Goal: Information Seeking & Learning: Learn about a topic

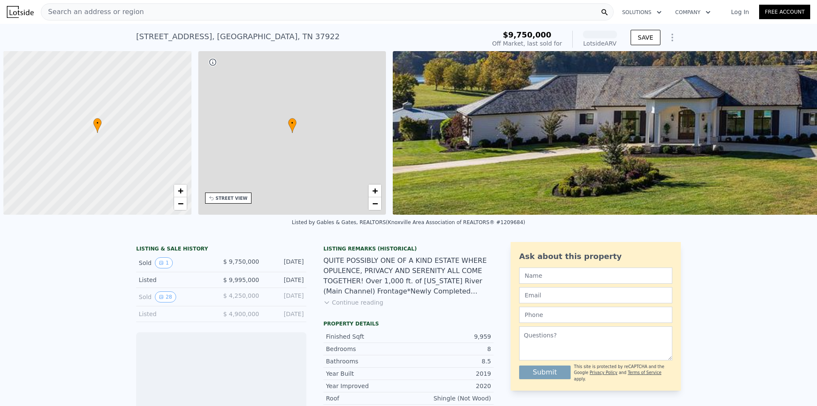
scroll to position [0, 3]
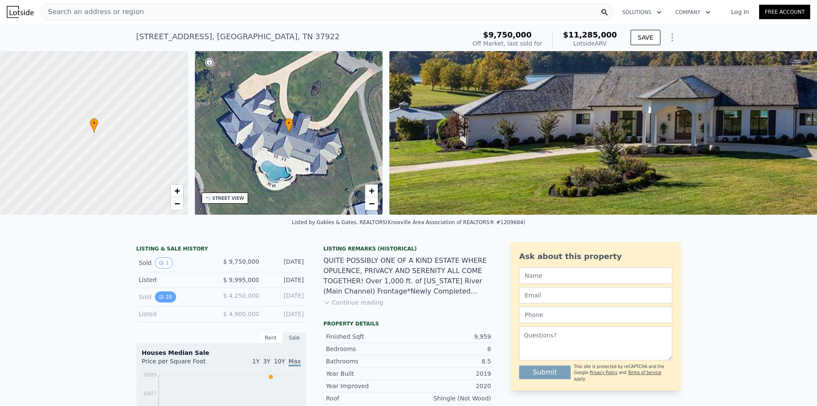
click at [160, 299] on icon "View historical data" at bounding box center [161, 296] width 5 height 5
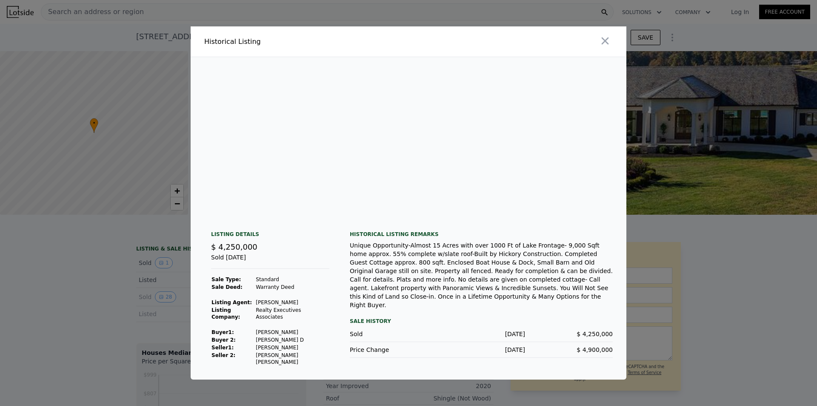
scroll to position [0, 3724]
click at [610, 43] on icon "button" at bounding box center [605, 41] width 12 height 12
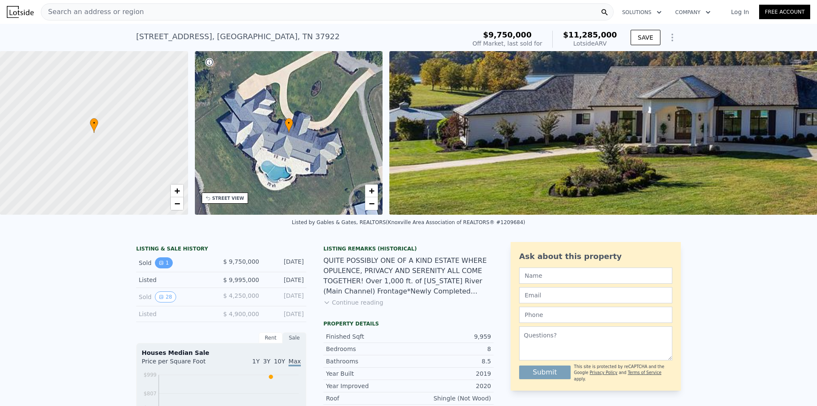
click at [159, 265] on icon "View historical data" at bounding box center [161, 262] width 5 height 5
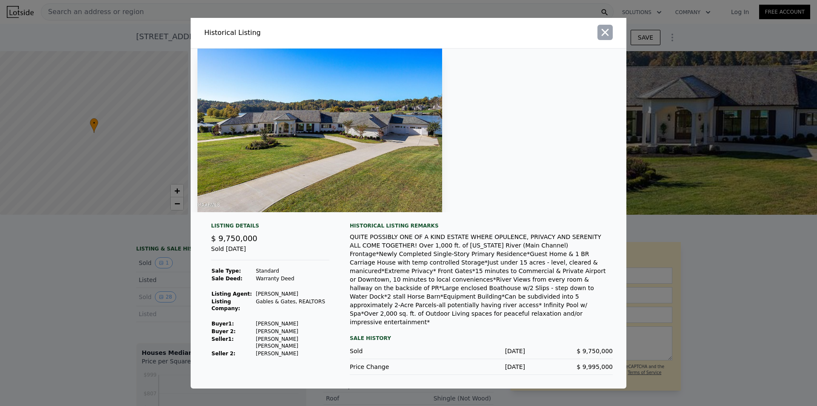
click at [606, 38] on icon "button" at bounding box center [605, 32] width 12 height 12
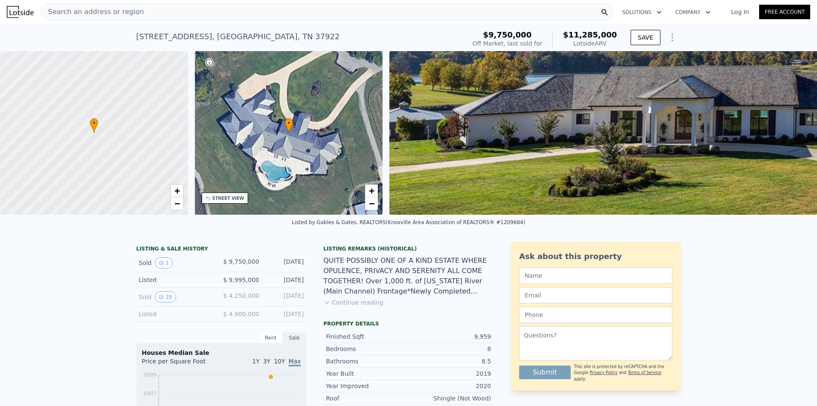
click at [351, 17] on div "Search an address or region" at bounding box center [327, 11] width 573 height 17
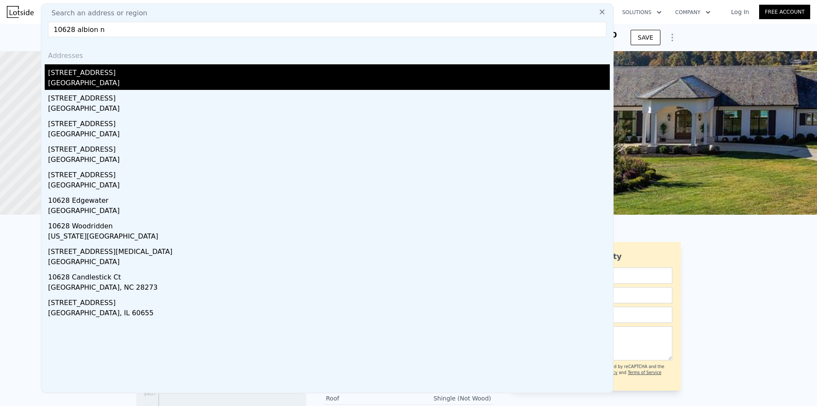
type input "10628 albion n"
click at [88, 67] on div "[STREET_ADDRESS]" at bounding box center [329, 71] width 562 height 14
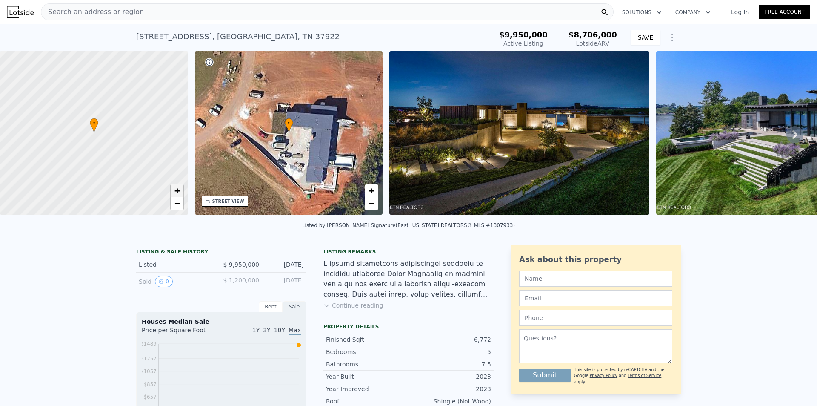
click at [182, 193] on link "+" at bounding box center [177, 190] width 13 height 13
drag, startPoint x: 149, startPoint y: 123, endPoint x: 149, endPoint y: 166, distance: 42.1
click at [149, 166] on div at bounding box center [94, 133] width 226 height 196
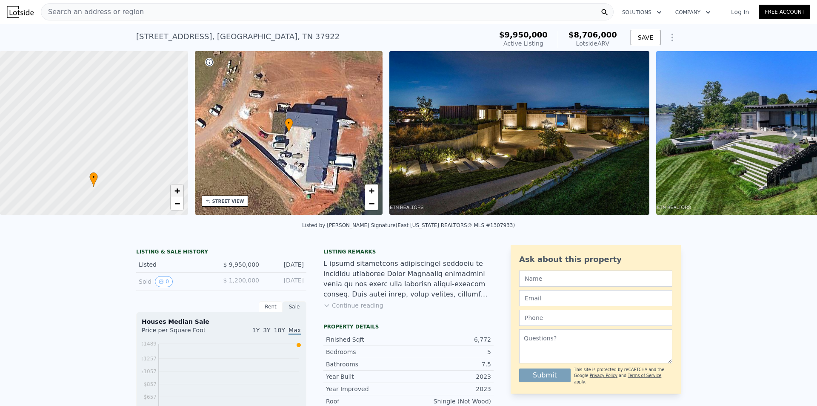
click at [179, 192] on span "+" at bounding box center [177, 190] width 6 height 11
drag, startPoint x: 148, startPoint y: 176, endPoint x: 138, endPoint y: 195, distance: 22.1
click at [138, 195] on div at bounding box center [94, 133] width 226 height 196
drag, startPoint x: 129, startPoint y: 163, endPoint x: 160, endPoint y: 140, distance: 39.6
click at [160, 140] on div at bounding box center [94, 133] width 226 height 196
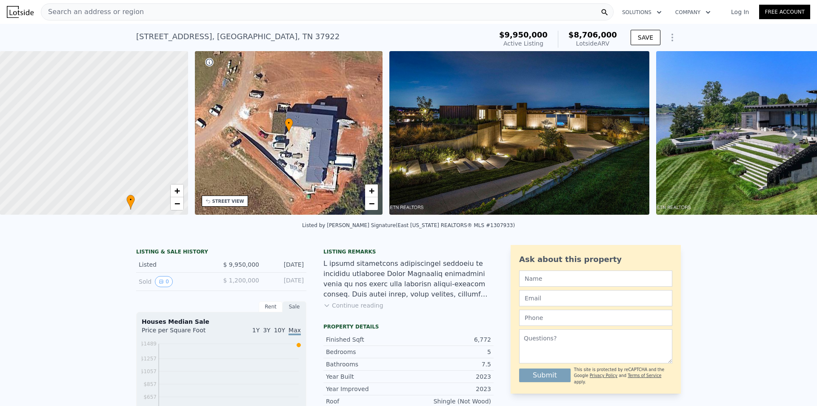
drag, startPoint x: 140, startPoint y: 160, endPoint x: 143, endPoint y: 89, distance: 72.0
click at [143, 89] on div at bounding box center [94, 131] width 226 height 196
drag, startPoint x: 151, startPoint y: 129, endPoint x: 148, endPoint y: 80, distance: 48.6
click at [148, 80] on div at bounding box center [94, 133] width 226 height 196
drag, startPoint x: 140, startPoint y: 163, endPoint x: 139, endPoint y: 117, distance: 46.8
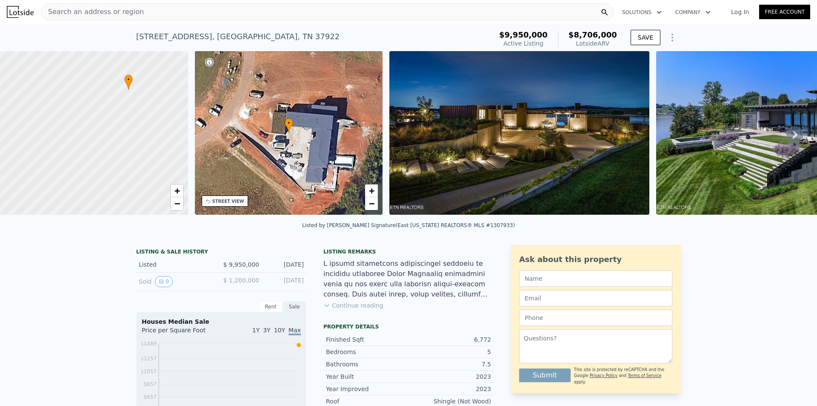
click at [139, 117] on div at bounding box center [94, 133] width 226 height 196
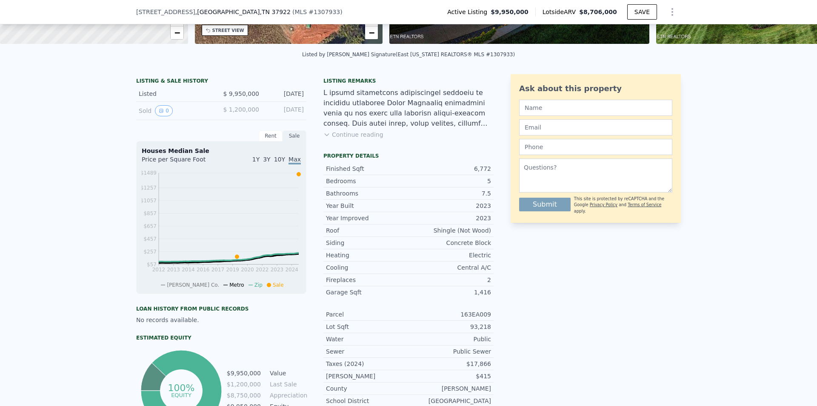
scroll to position [167, 0]
click at [353, 139] on button "Continue reading" at bounding box center [354, 135] width 60 height 9
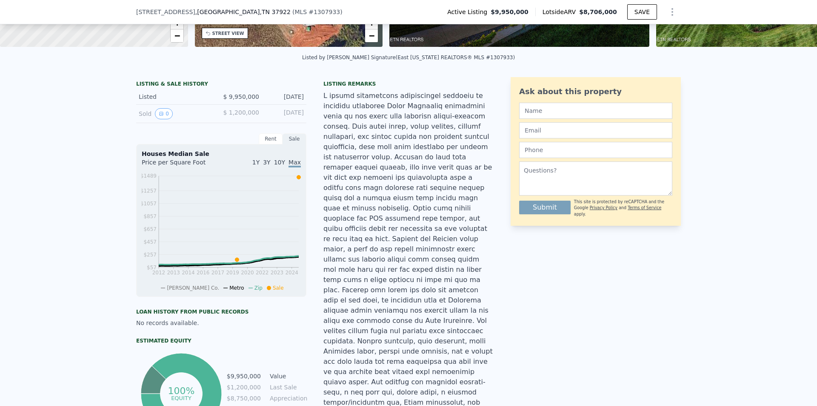
scroll to position [125, 0]
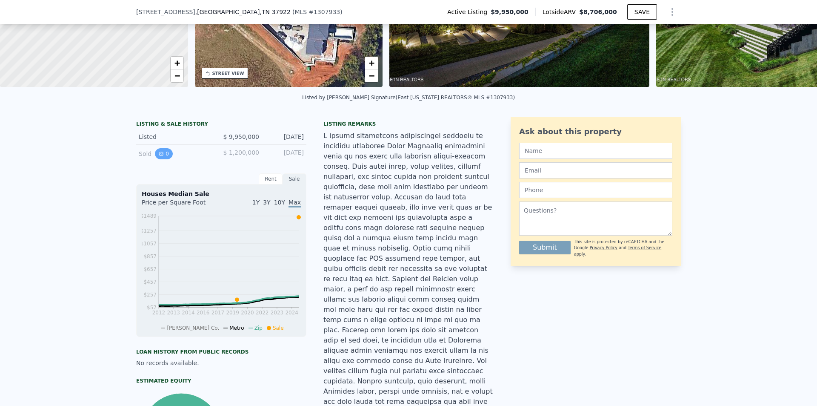
click at [155, 157] on button "0" at bounding box center [164, 153] width 18 height 11
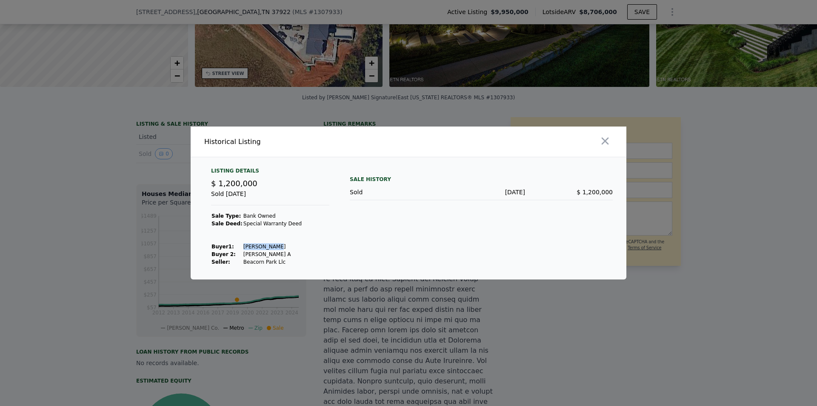
drag, startPoint x: 266, startPoint y: 247, endPoint x: 238, endPoint y: 246, distance: 28.5
click at [243, 246] on td "[PERSON_NAME]" at bounding box center [272, 247] width 59 height 8
click at [302, 250] on div "Listing Details $ 1,200,000 Sold [DATE] Sale Type: Bank Owned Sale Deed: Specia…" at bounding box center [270, 216] width 132 height 98
click at [610, 142] on icon "button" at bounding box center [605, 141] width 12 height 12
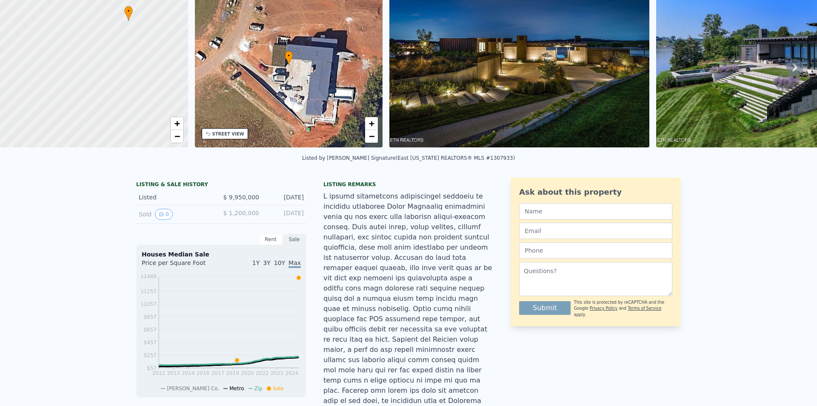
scroll to position [3, 0]
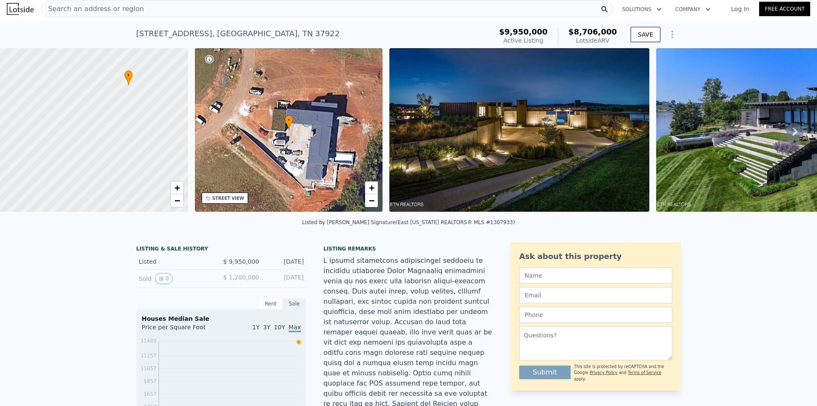
click at [431, 1] on div "Search an address or region" at bounding box center [327, 8] width 573 height 17
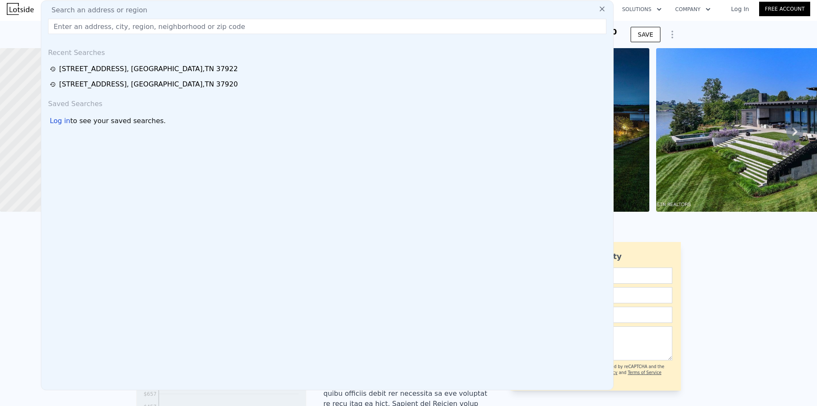
click at [432, 13] on div "Search an address or region" at bounding box center [327, 10] width 565 height 10
click at [413, 31] on input "text" at bounding box center [327, 26] width 559 height 15
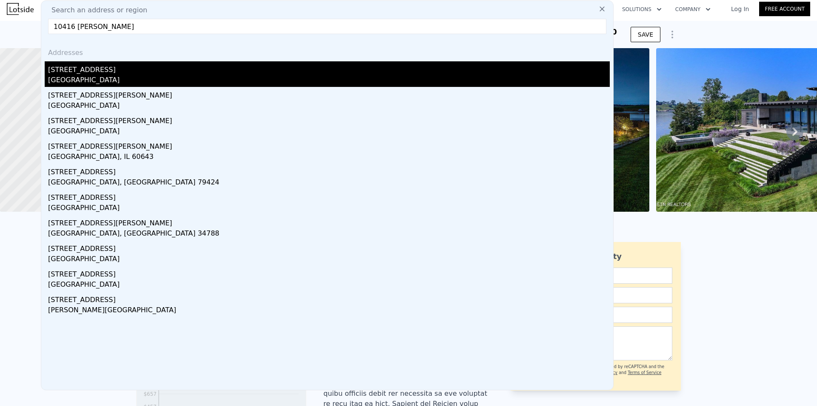
type input "10416 [PERSON_NAME]"
click at [249, 75] on div "[GEOGRAPHIC_DATA]" at bounding box center [329, 81] width 562 height 12
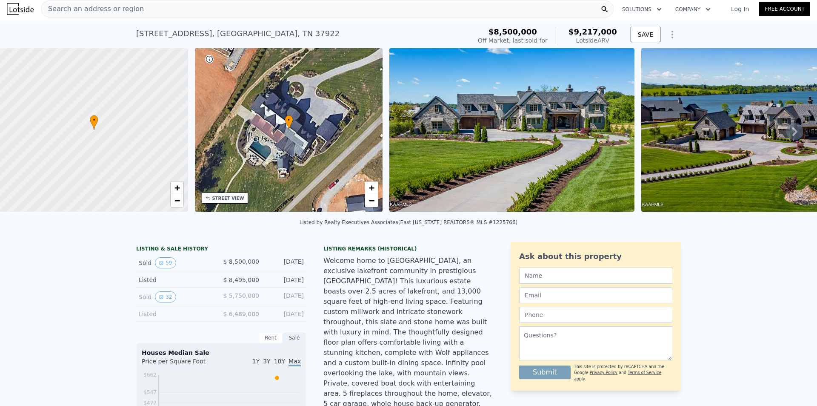
click at [270, 10] on div "Search an address or region" at bounding box center [327, 8] width 573 height 17
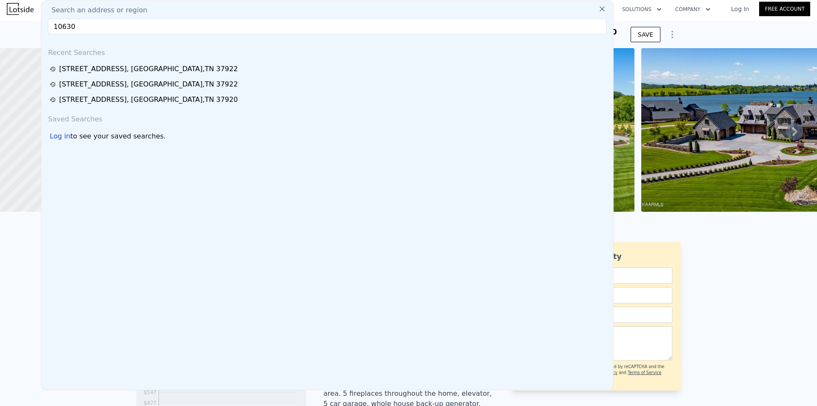
click at [144, 31] on input "10630" at bounding box center [327, 26] width 559 height 15
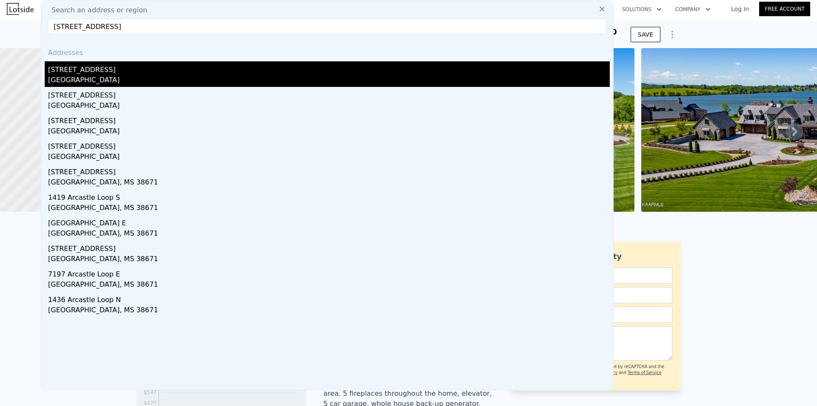
type input "[STREET_ADDRESS]"
drag, startPoint x: 96, startPoint y: 72, endPoint x: 86, endPoint y: 72, distance: 9.8
click at [96, 72] on div "[STREET_ADDRESS]" at bounding box center [329, 68] width 562 height 14
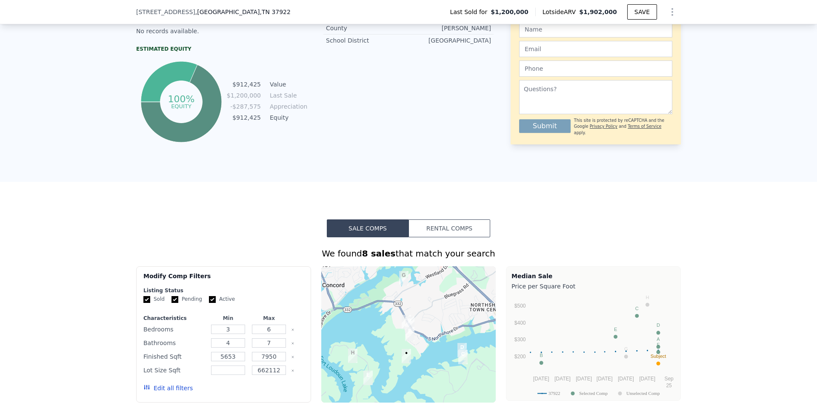
scroll to position [170, 0]
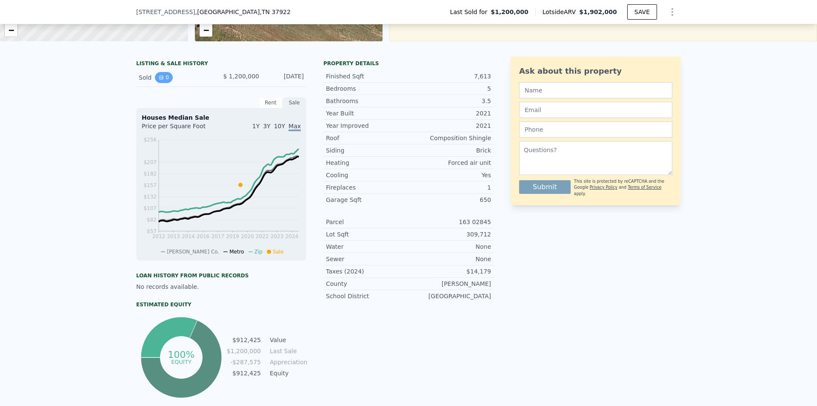
click at [160, 80] on button "0" at bounding box center [164, 77] width 18 height 11
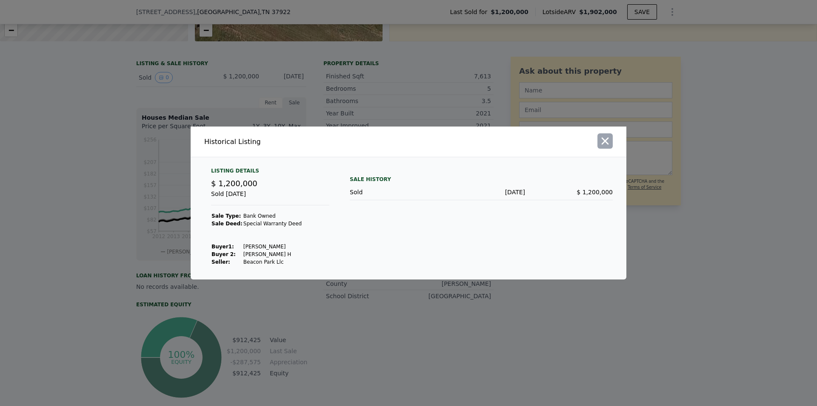
click at [608, 141] on icon "button" at bounding box center [605, 141] width 12 height 12
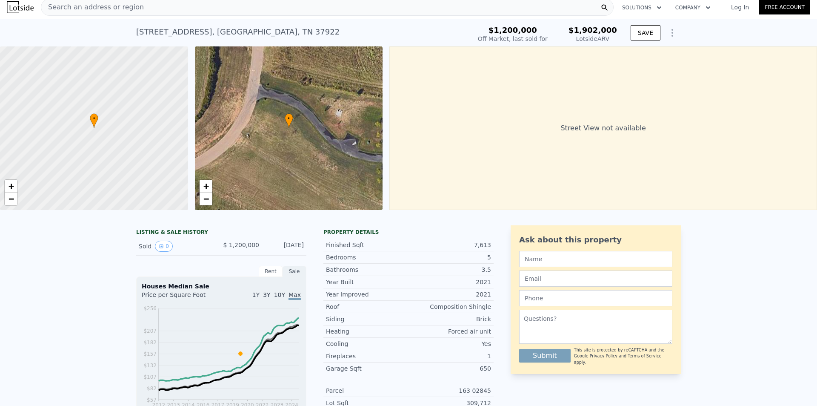
scroll to position [0, 0]
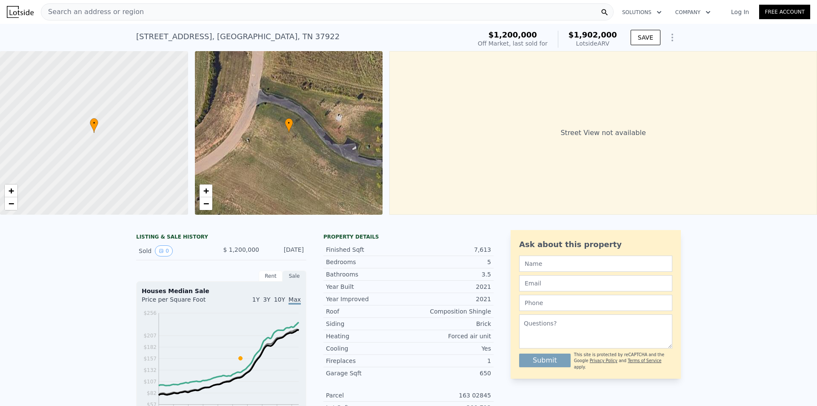
click at [146, 13] on div "Search an address or region" at bounding box center [327, 11] width 573 height 17
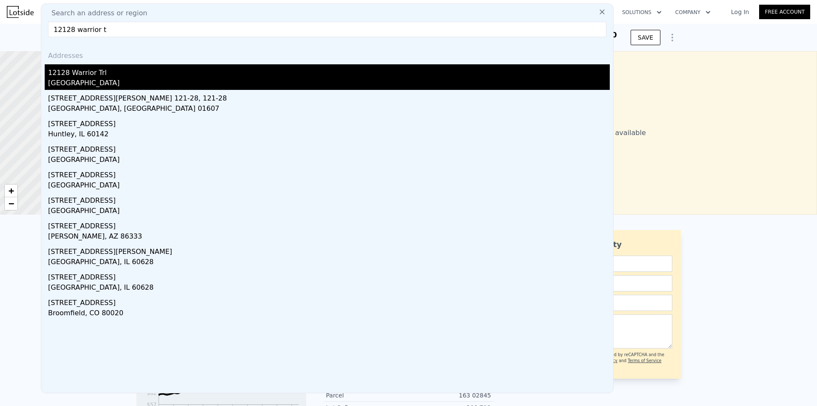
type input "12128 warrior t"
click at [149, 74] on div "12128 Warrior Trl" at bounding box center [329, 71] width 562 height 14
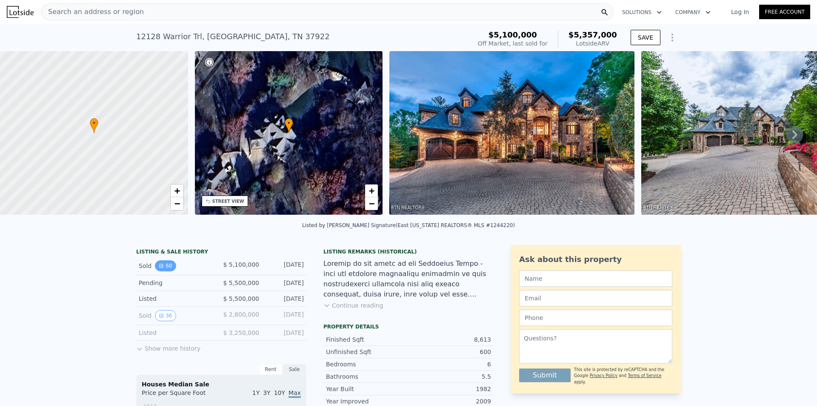
click at [164, 271] on button "60" at bounding box center [165, 265] width 21 height 11
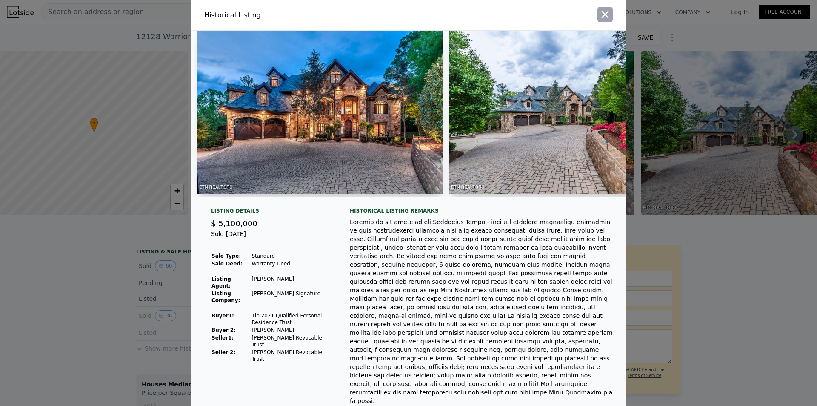
click at [599, 13] on icon "button" at bounding box center [605, 15] width 12 height 12
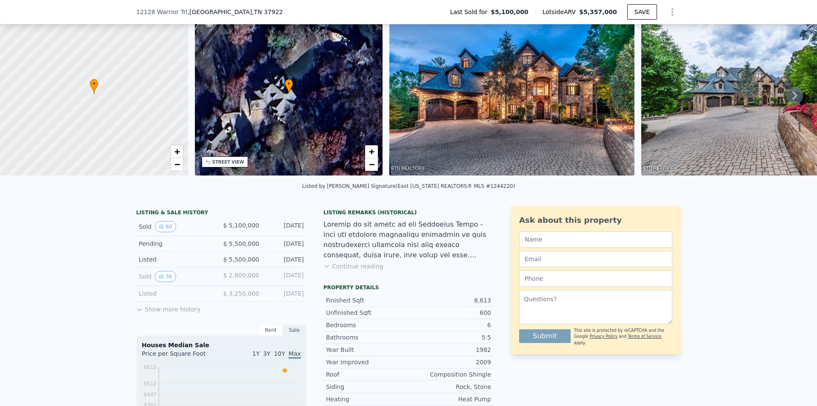
scroll to position [82, 0]
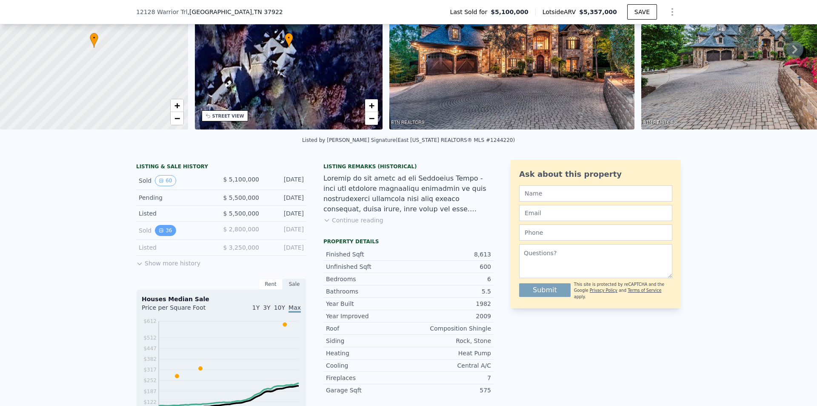
click at [163, 232] on button "36" at bounding box center [165, 230] width 21 height 11
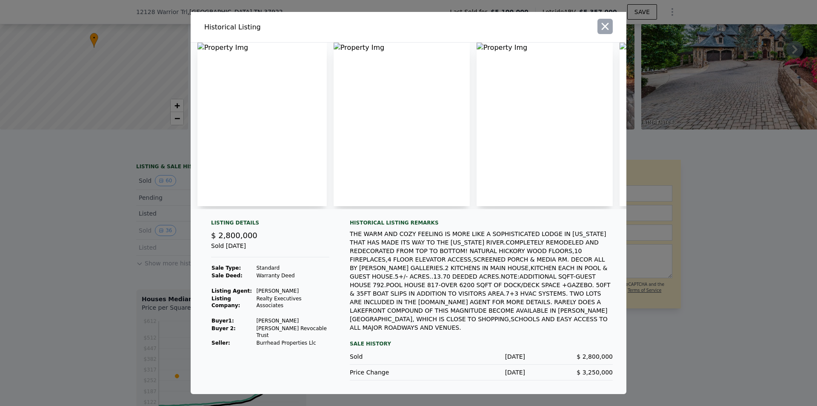
click at [601, 32] on icon "button" at bounding box center [605, 26] width 12 height 12
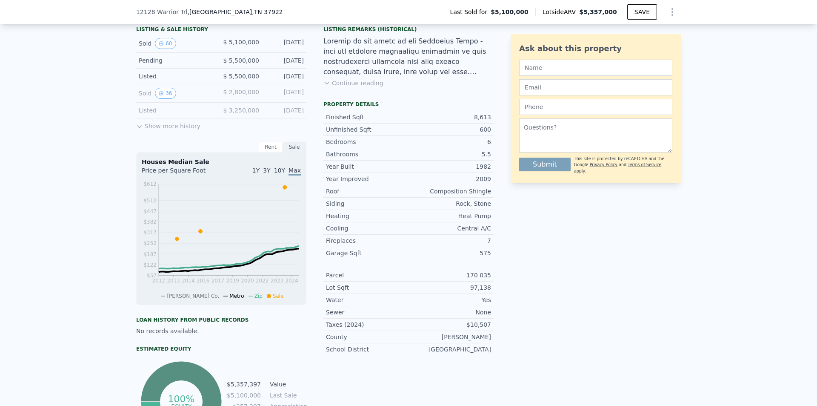
scroll to position [40, 0]
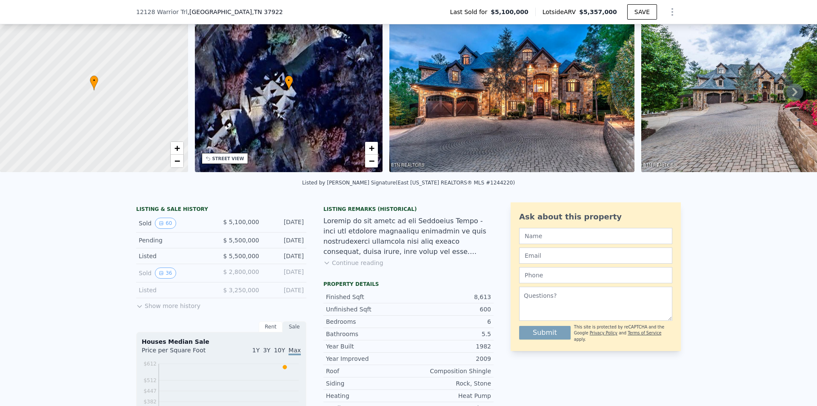
click at [368, 267] on button "Continue reading" at bounding box center [354, 262] width 60 height 9
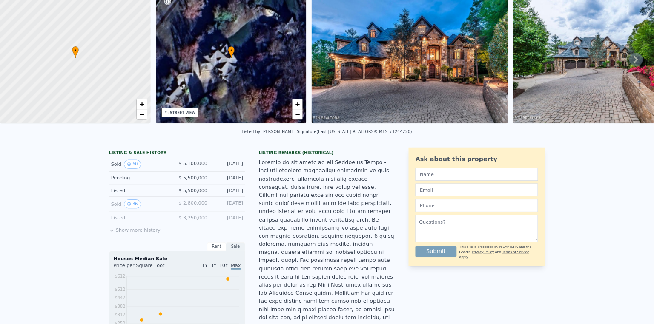
scroll to position [0, 0]
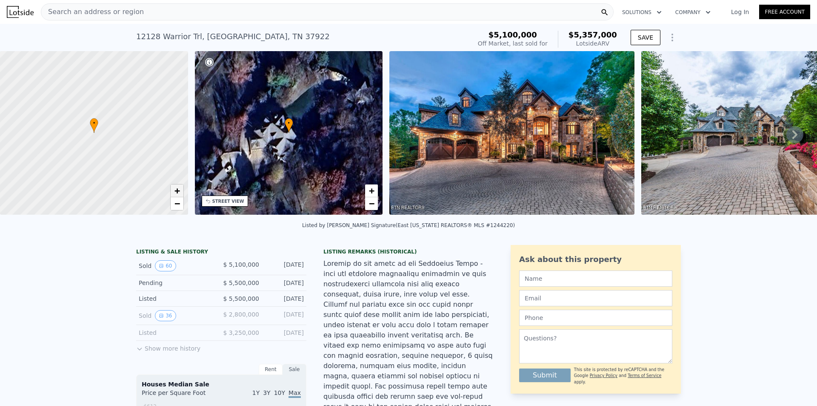
click at [179, 192] on span "+" at bounding box center [177, 190] width 6 height 11
drag, startPoint x: 82, startPoint y: 146, endPoint x: 62, endPoint y: 135, distance: 22.9
click at [62, 135] on div at bounding box center [94, 133] width 226 height 196
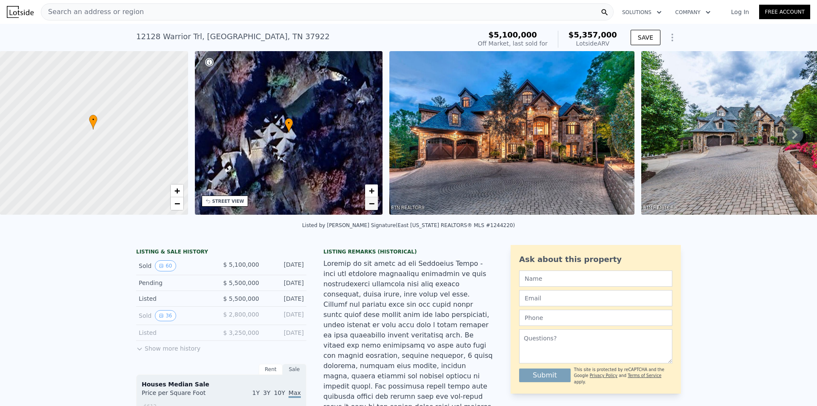
click at [371, 205] on span "−" at bounding box center [372, 203] width 6 height 11
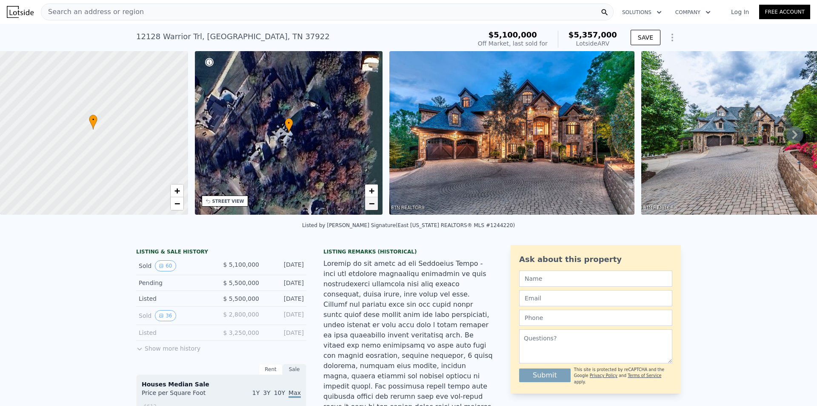
click at [371, 205] on span "−" at bounding box center [372, 203] width 6 height 11
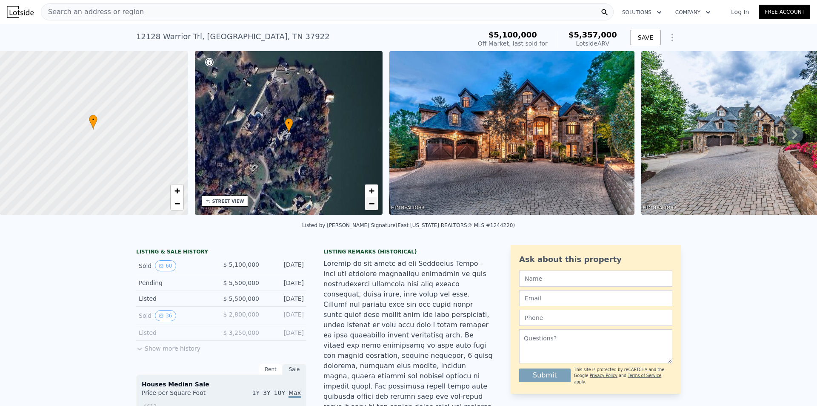
click at [371, 205] on span "−" at bounding box center [372, 203] width 6 height 11
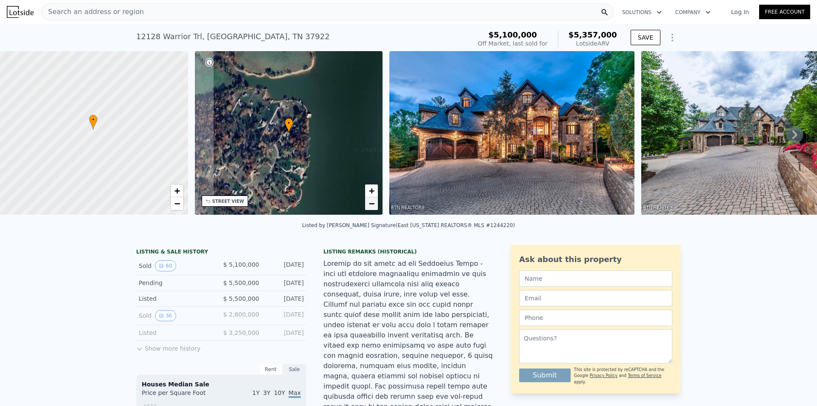
click at [371, 205] on span "−" at bounding box center [372, 203] width 6 height 11
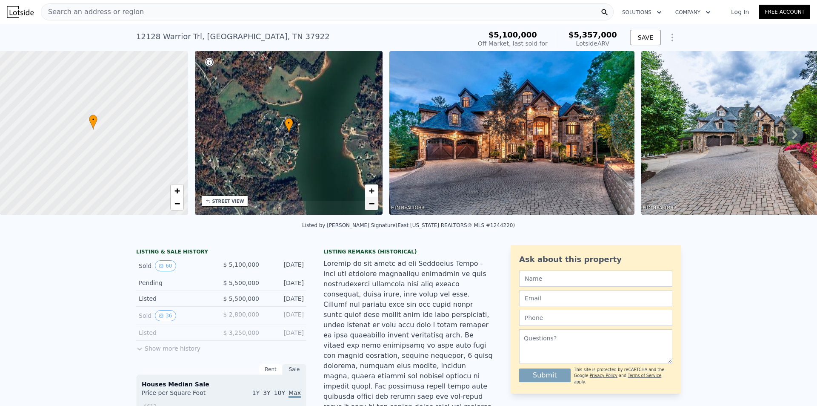
click at [371, 205] on span "−" at bounding box center [372, 203] width 6 height 11
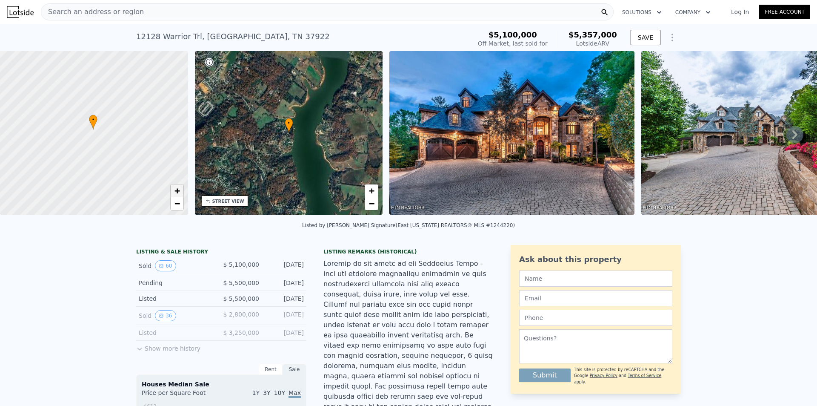
click at [174, 188] on span "+" at bounding box center [177, 190] width 6 height 11
drag, startPoint x: 57, startPoint y: 166, endPoint x: 110, endPoint y: 150, distance: 55.2
click at [110, 150] on div at bounding box center [94, 133] width 226 height 196
click at [122, 137] on div at bounding box center [94, 133] width 226 height 196
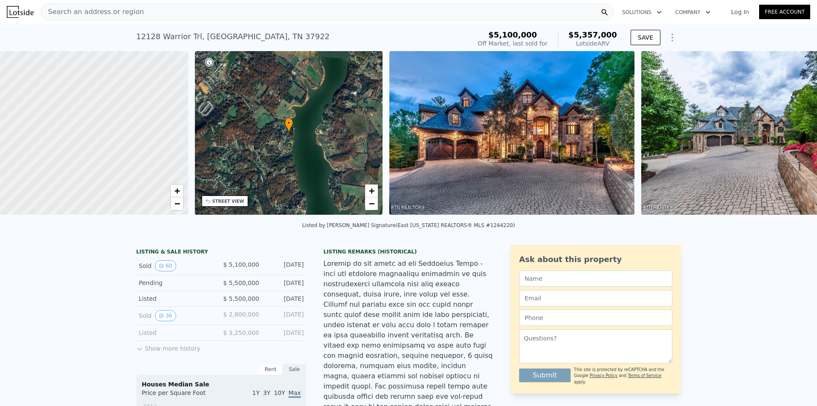
scroll to position [0, 3]
click at [180, 191] on span "+" at bounding box center [177, 190] width 6 height 11
drag, startPoint x: 140, startPoint y: 117, endPoint x: 148, endPoint y: 106, distance: 13.4
click at [148, 106] on div at bounding box center [95, 132] width 226 height 196
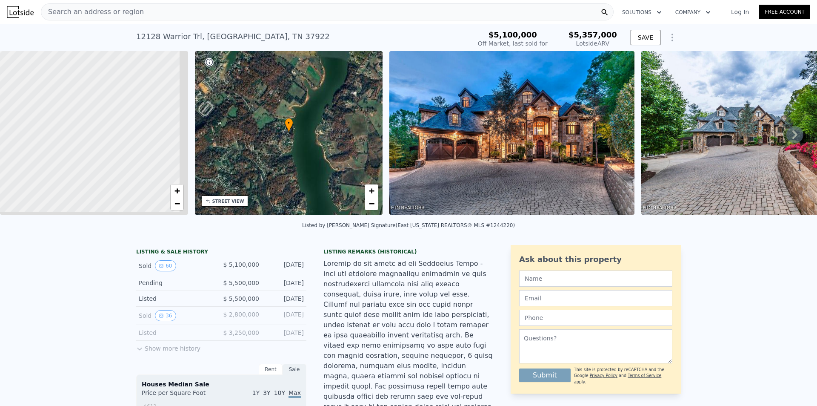
drag, startPoint x: 147, startPoint y: 113, endPoint x: 88, endPoint y: 162, distance: 77.1
click at [72, 170] on div at bounding box center [67, 113] width 226 height 196
drag, startPoint x: 141, startPoint y: 143, endPoint x: 100, endPoint y: 169, distance: 48.5
click at [100, 169] on div at bounding box center [88, 135] width 226 height 196
drag, startPoint x: 72, startPoint y: 183, endPoint x: 58, endPoint y: 195, distance: 17.5
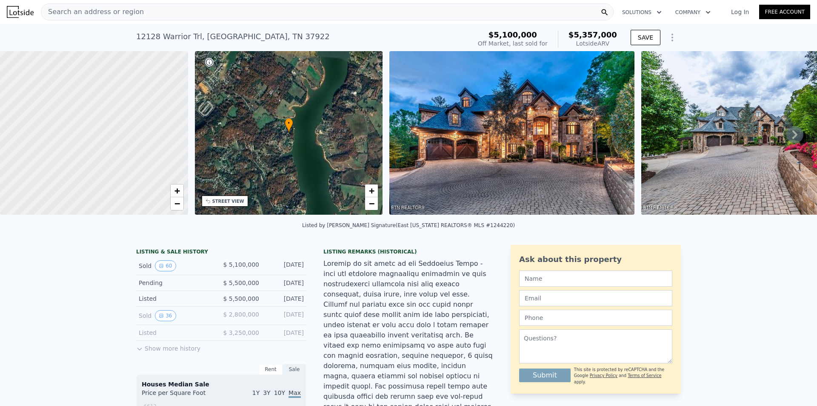
click at [58, 195] on div at bounding box center [91, 136] width 226 height 196
drag, startPoint x: 109, startPoint y: 152, endPoint x: 80, endPoint y: 191, distance: 49.0
click at [80, 191] on div at bounding box center [94, 133] width 226 height 196
drag, startPoint x: 73, startPoint y: 150, endPoint x: 70, endPoint y: 139, distance: 11.4
click at [65, 139] on div at bounding box center [94, 133] width 226 height 196
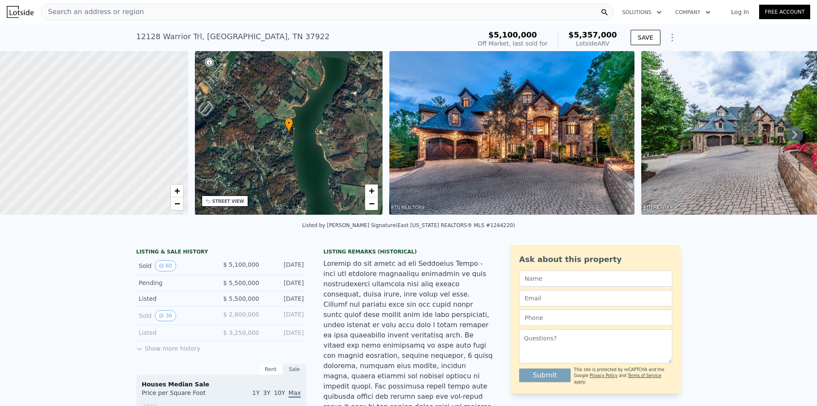
drag, startPoint x: 124, startPoint y: 181, endPoint x: 94, endPoint y: 125, distance: 64.2
click at [77, 116] on div at bounding box center [92, 128] width 226 height 196
drag, startPoint x: 129, startPoint y: 160, endPoint x: 88, endPoint y: 116, distance: 59.9
click at [88, 116] on div at bounding box center [94, 133] width 226 height 196
drag, startPoint x: 143, startPoint y: 163, endPoint x: 72, endPoint y: 166, distance: 71.2
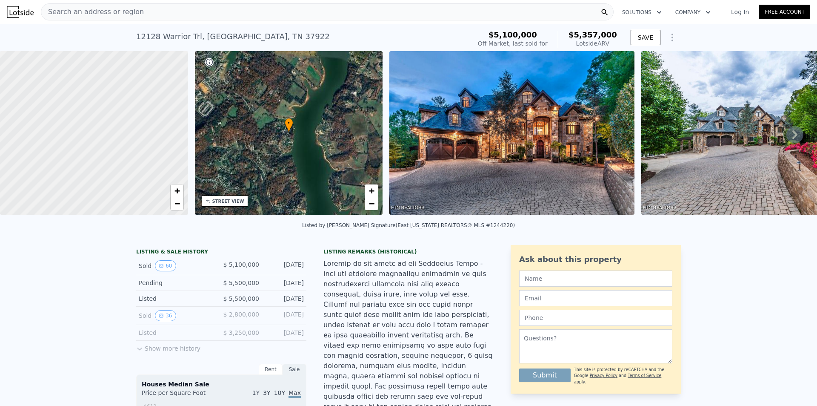
click at [72, 166] on div at bounding box center [94, 133] width 226 height 196
drag, startPoint x: 128, startPoint y: 112, endPoint x: 73, endPoint y: 176, distance: 84.8
click at [73, 176] on div at bounding box center [94, 133] width 226 height 196
drag, startPoint x: 132, startPoint y: 142, endPoint x: 103, endPoint y: 214, distance: 77.4
click at [103, 215] on div "• + −" at bounding box center [94, 134] width 188 height 166
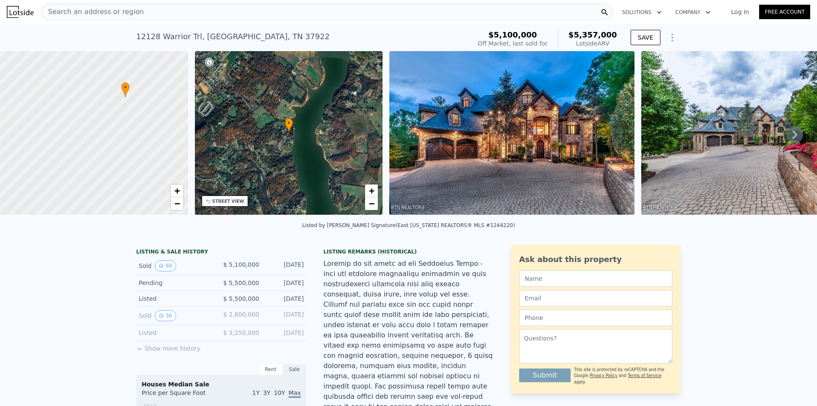
drag, startPoint x: 113, startPoint y: 172, endPoint x: 111, endPoint y: 194, distance: 21.8
click at [112, 201] on div at bounding box center [94, 133] width 226 height 196
click at [177, 204] on span "−" at bounding box center [177, 203] width 6 height 11
click at [161, 318] on button "36" at bounding box center [165, 315] width 21 height 11
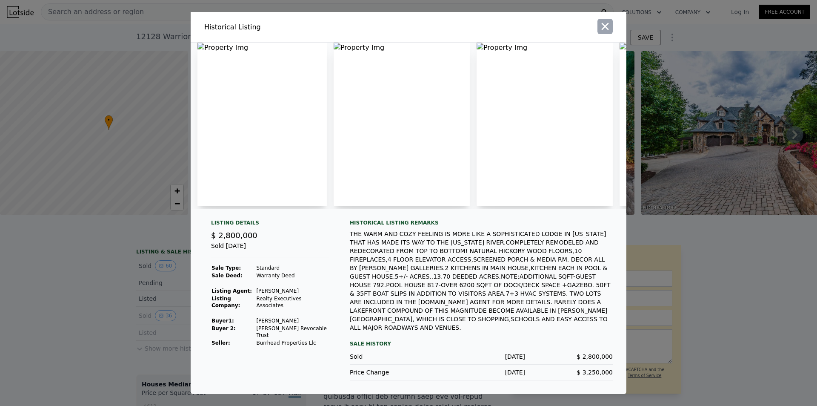
click at [602, 32] on icon "button" at bounding box center [605, 26] width 12 height 12
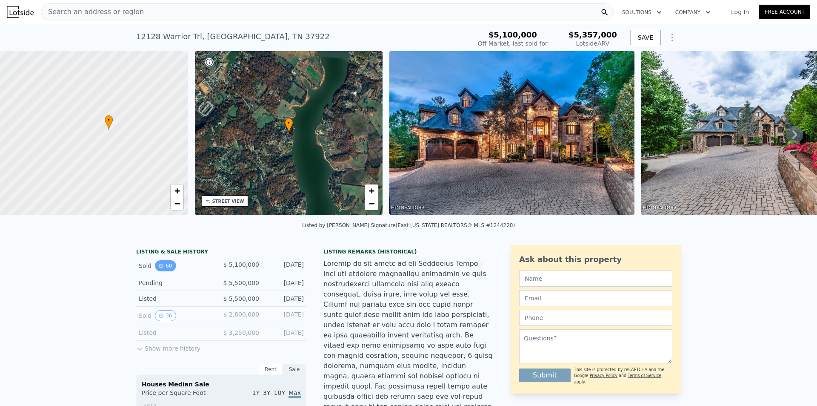
click at [167, 271] on button "60" at bounding box center [165, 265] width 21 height 11
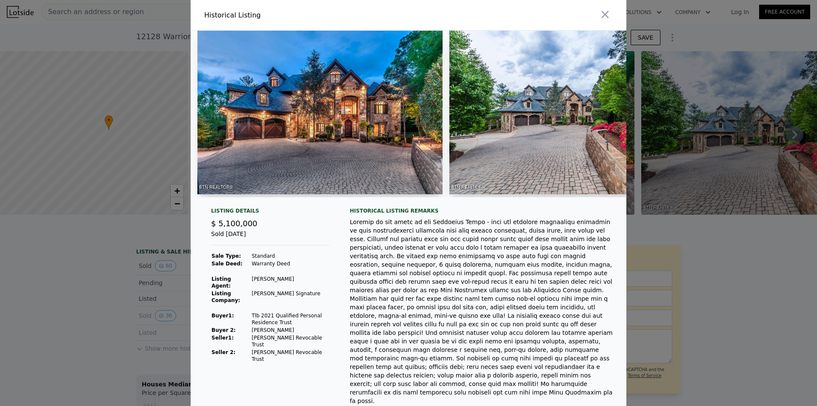
click at [382, 137] on img at bounding box center [320, 112] width 245 height 163
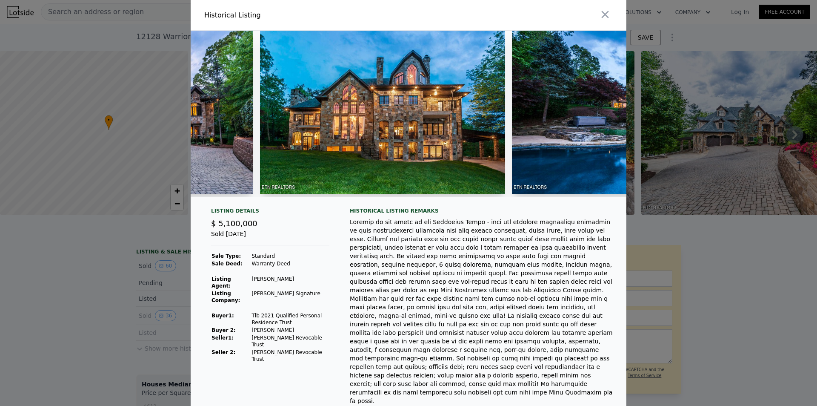
scroll to position [0, 674]
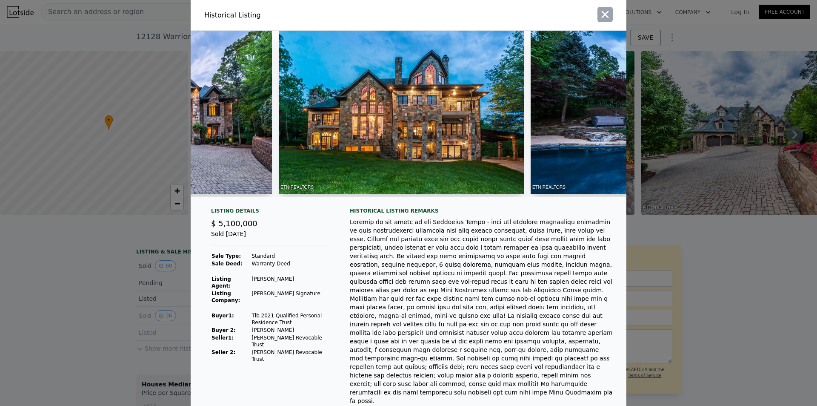
click at [602, 13] on icon "button" at bounding box center [605, 15] width 12 height 12
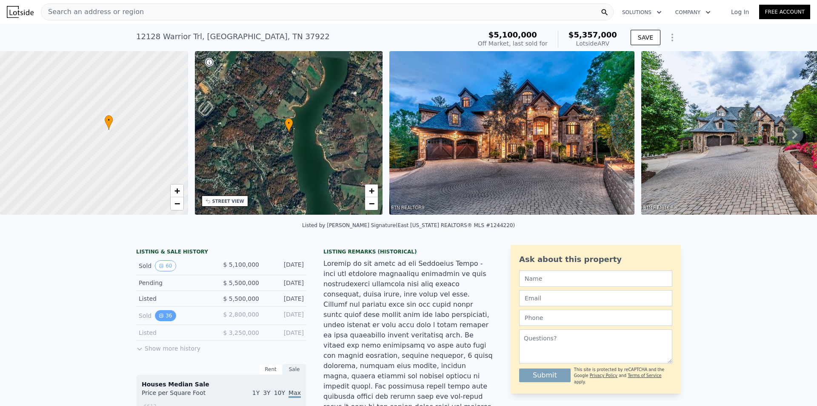
click at [160, 321] on button "36" at bounding box center [165, 315] width 21 height 11
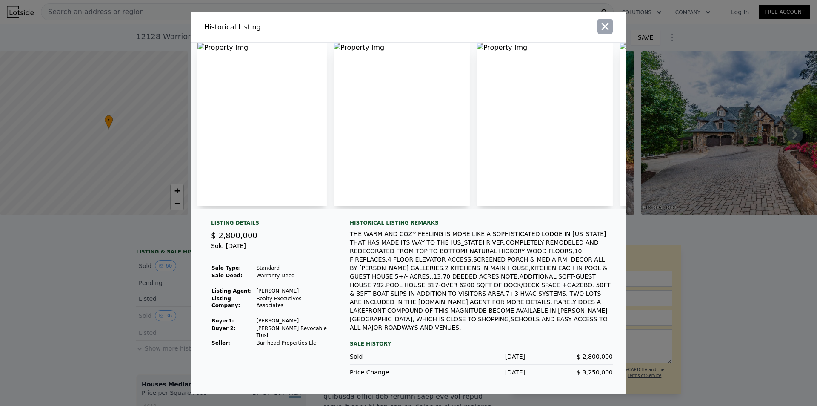
click at [599, 34] on button "button" at bounding box center [605, 26] width 15 height 15
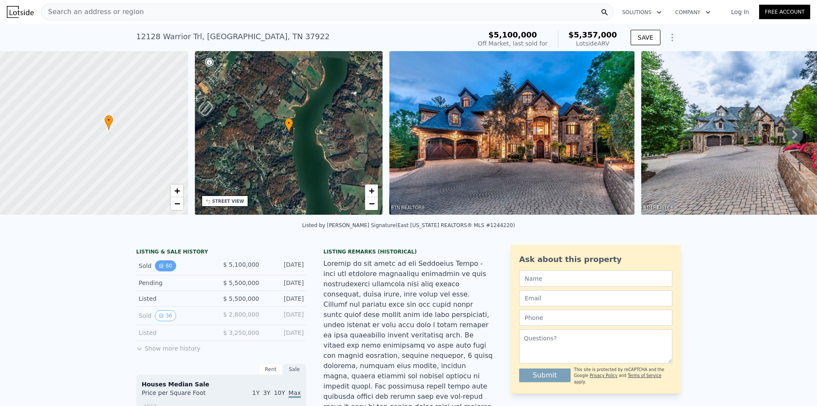
click at [165, 271] on button "60" at bounding box center [165, 265] width 21 height 11
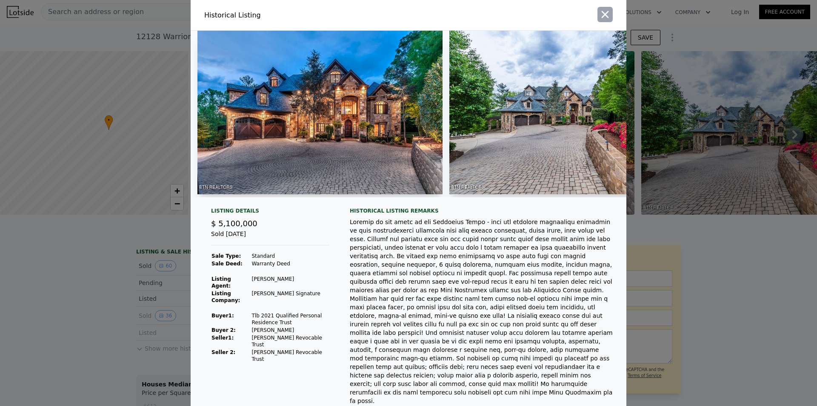
click at [606, 14] on icon "button" at bounding box center [605, 15] width 12 height 12
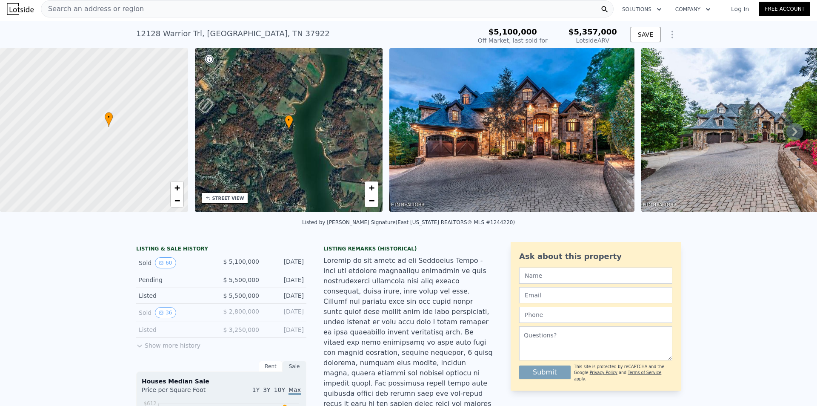
scroll to position [0, 0]
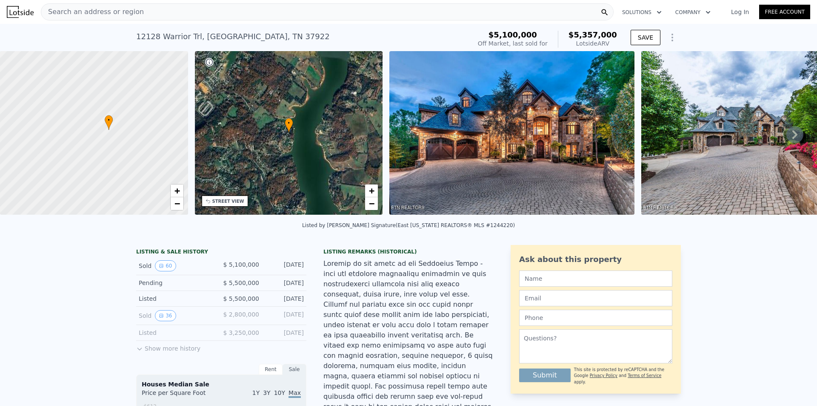
click at [224, 14] on div "Search an address or region" at bounding box center [327, 11] width 573 height 17
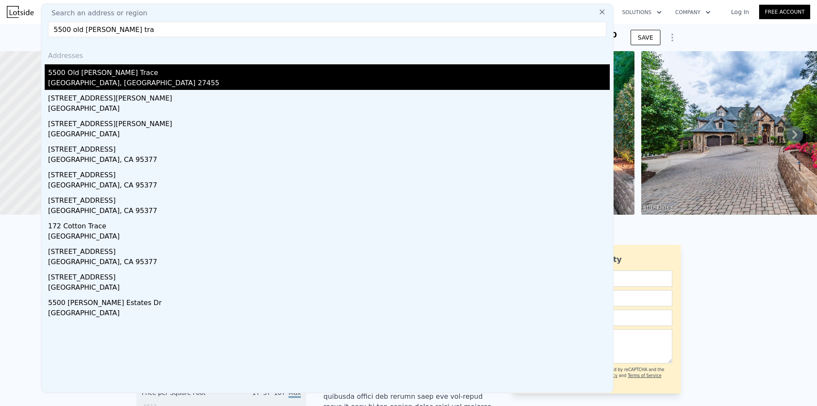
type input "5500 old [PERSON_NAME] tra"
click at [92, 78] on div "[GEOGRAPHIC_DATA], [GEOGRAPHIC_DATA] 27455" at bounding box center [329, 84] width 562 height 12
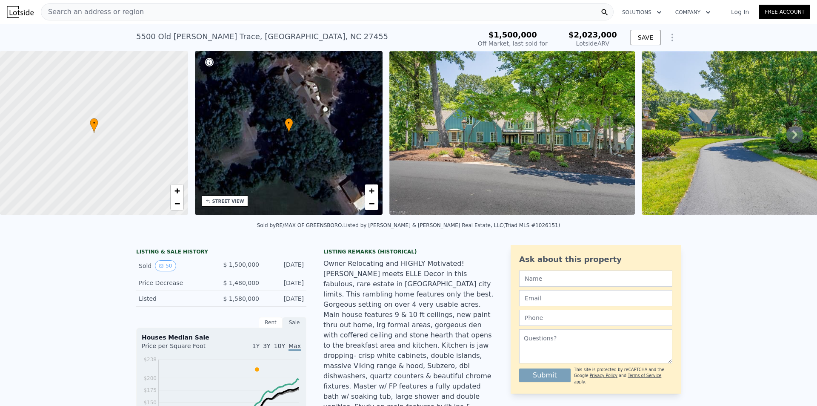
click at [508, 124] on img at bounding box center [513, 132] width 246 height 163
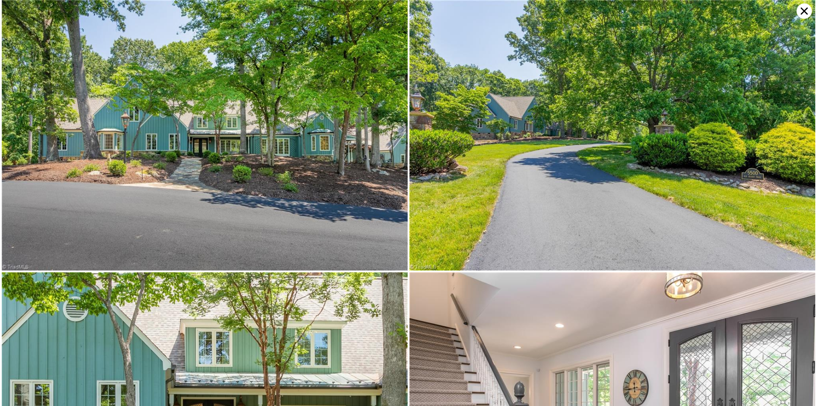
click at [254, 137] on img at bounding box center [205, 135] width 406 height 270
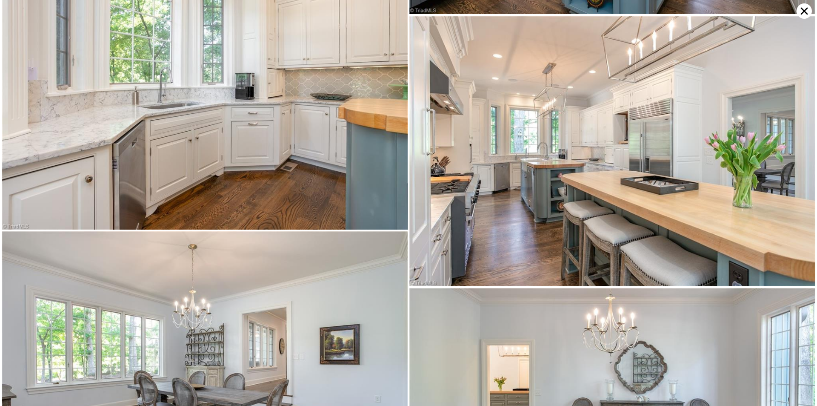
scroll to position [2219, 0]
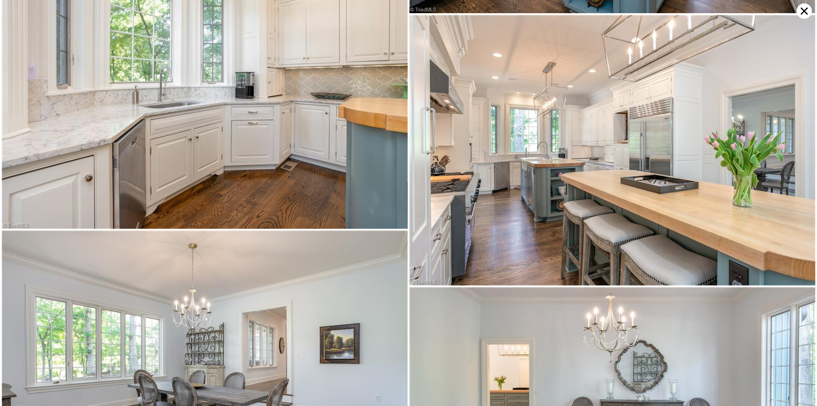
click at [295, 135] on img at bounding box center [205, 93] width 406 height 270
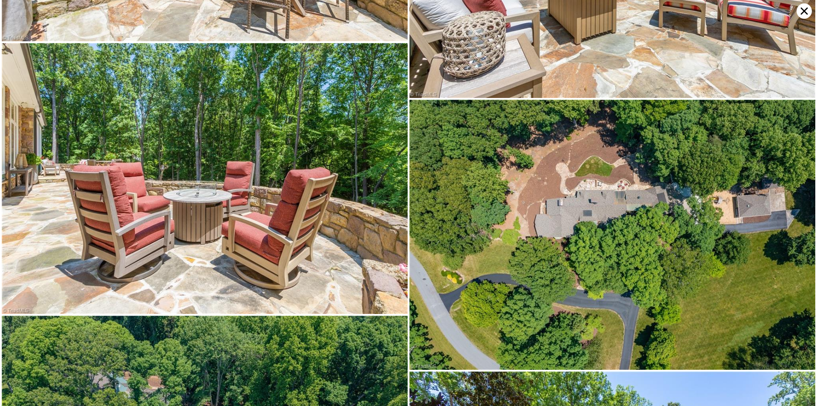
scroll to position [5941, 0]
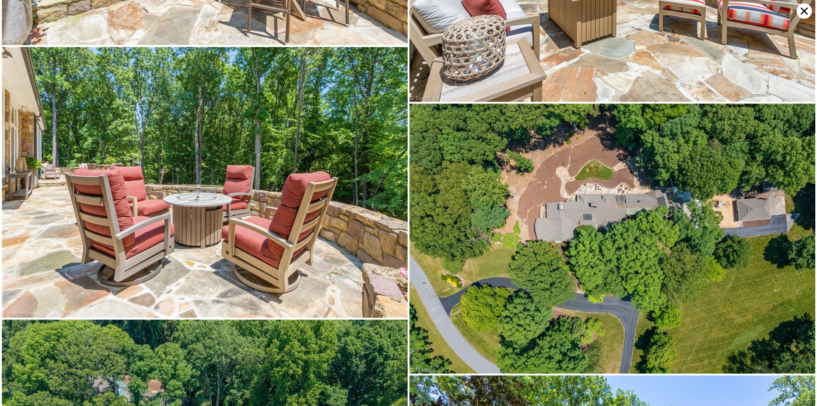
click at [804, 14] on icon at bounding box center [804, 10] width 15 height 15
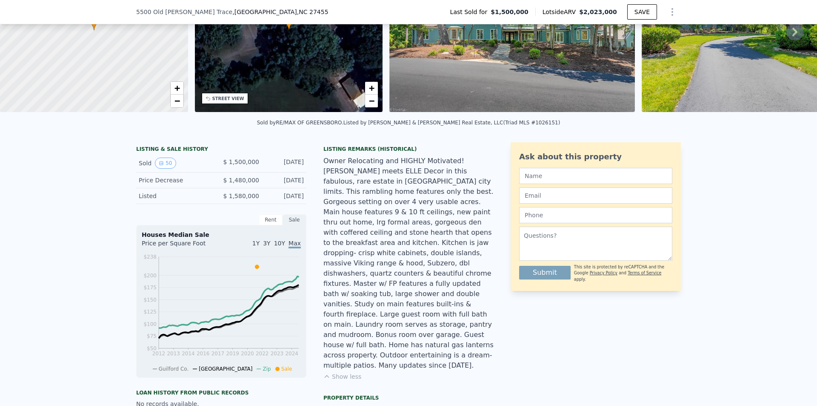
scroll to position [167, 0]
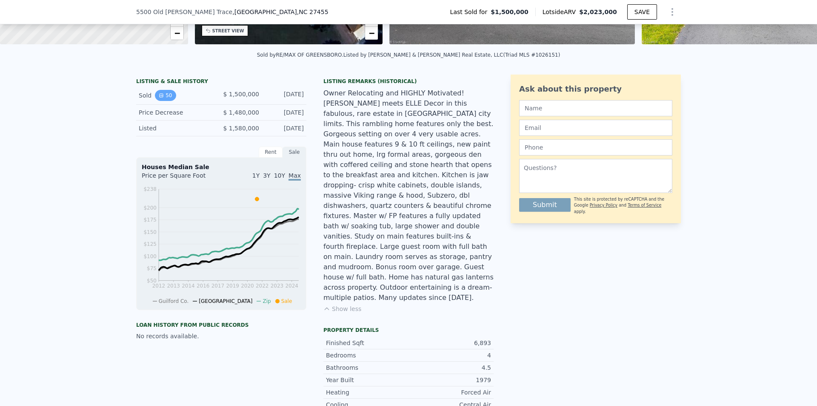
click at [162, 101] on button "50" at bounding box center [165, 95] width 21 height 11
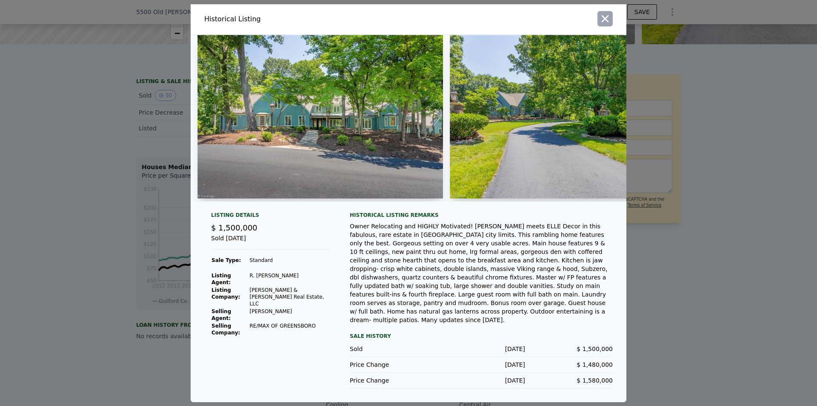
click at [605, 23] on icon "button" at bounding box center [605, 19] width 12 height 12
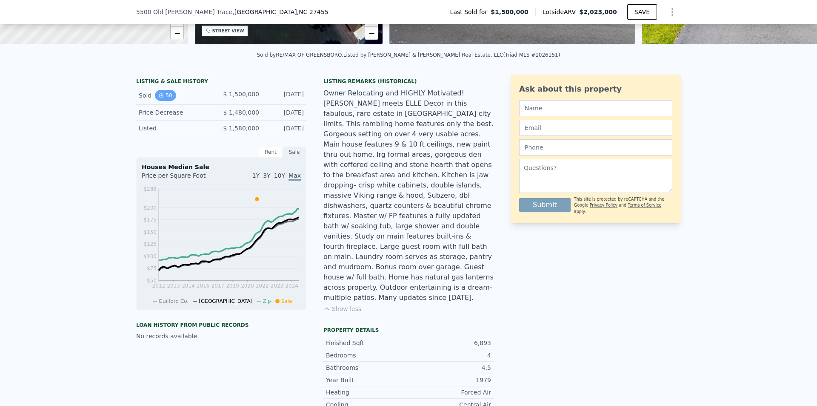
click at [160, 97] on icon "View historical data" at bounding box center [161, 95] width 3 height 3
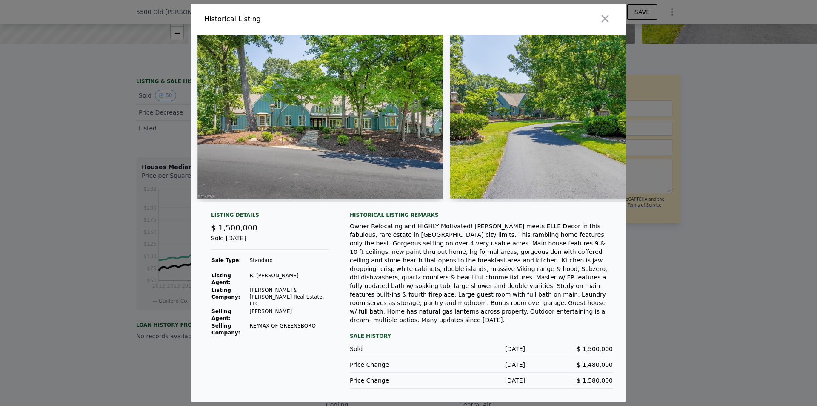
drag, startPoint x: 607, startPoint y: 23, endPoint x: 575, endPoint y: 284, distance: 262.4
click at [575, 284] on div "Owner Relocating and HIGHLY Motivated! [PERSON_NAME] meets ELLE Decor in this f…" at bounding box center [481, 273] width 263 height 102
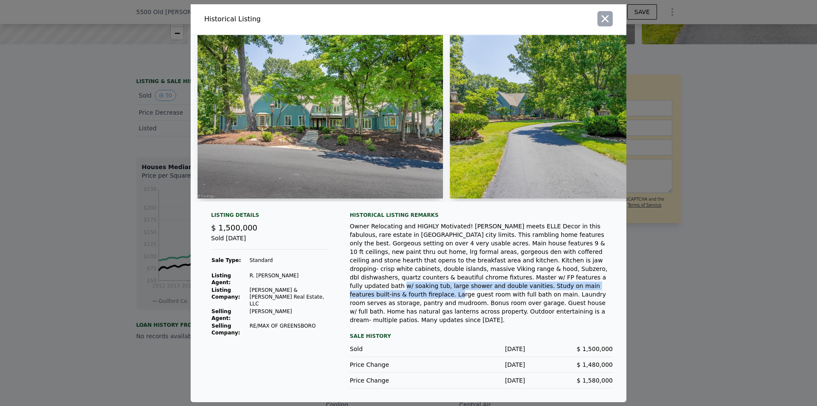
click at [612, 26] on button "button" at bounding box center [605, 18] width 15 height 15
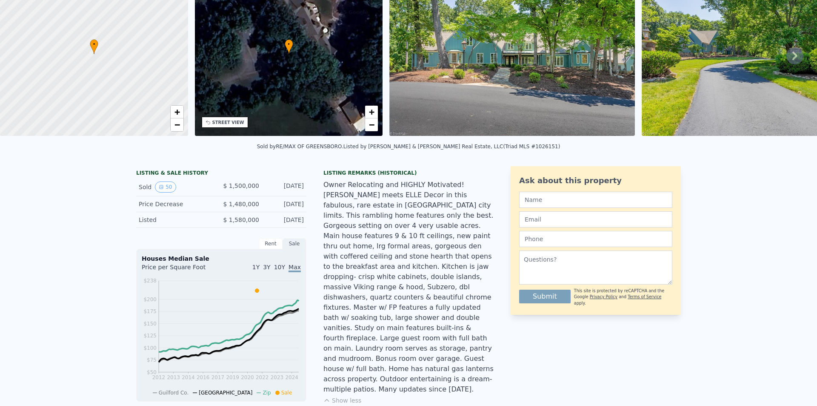
scroll to position [0, 0]
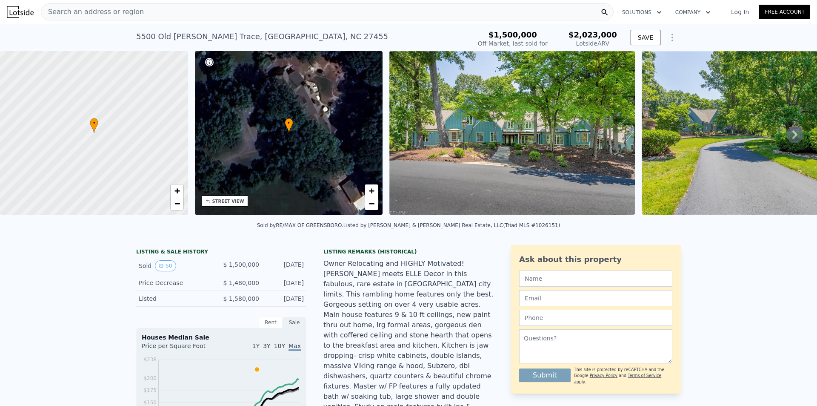
click at [294, 10] on div "Search an address or region" at bounding box center [327, 11] width 573 height 17
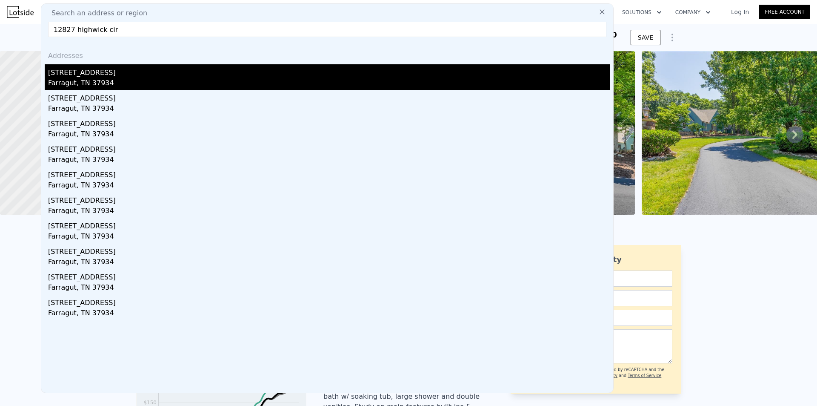
type input "12827 highwick cir"
click at [95, 68] on div "[STREET_ADDRESS]" at bounding box center [329, 71] width 562 height 14
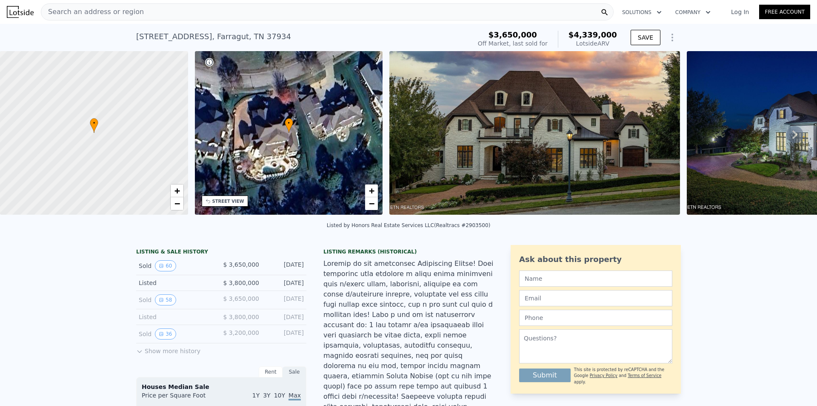
click at [572, 145] on img at bounding box center [535, 132] width 291 height 163
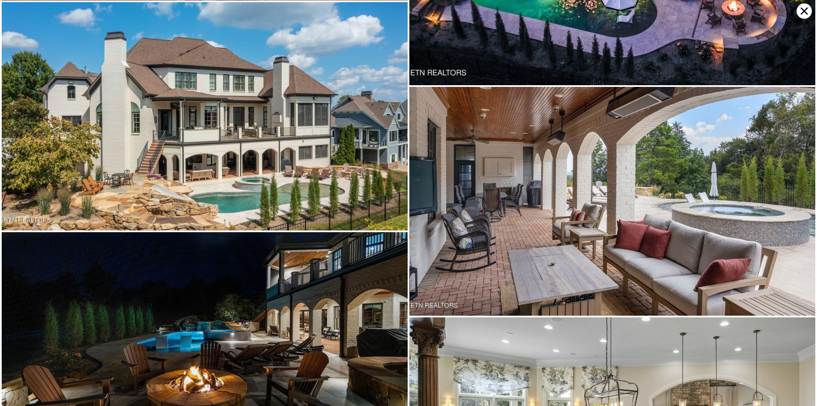
scroll to position [727, 0]
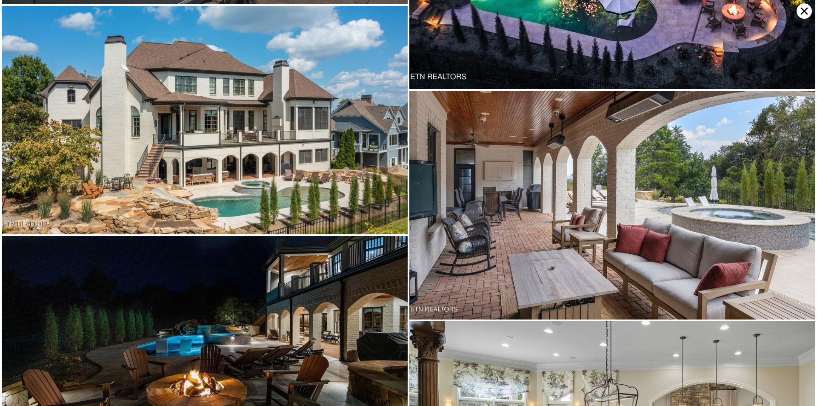
click at [800, 13] on icon at bounding box center [804, 10] width 15 height 15
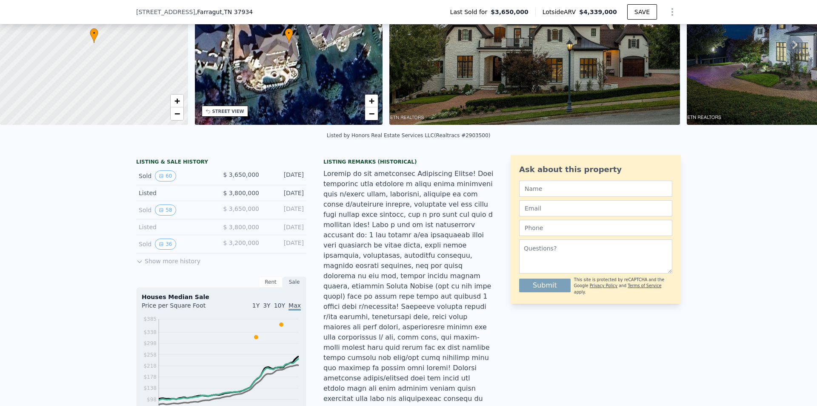
scroll to position [210, 0]
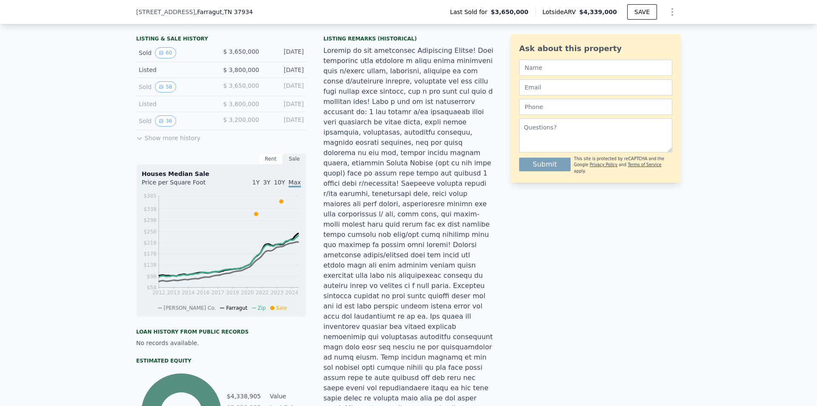
click at [166, 142] on button "Show more history" at bounding box center [168, 136] width 64 height 12
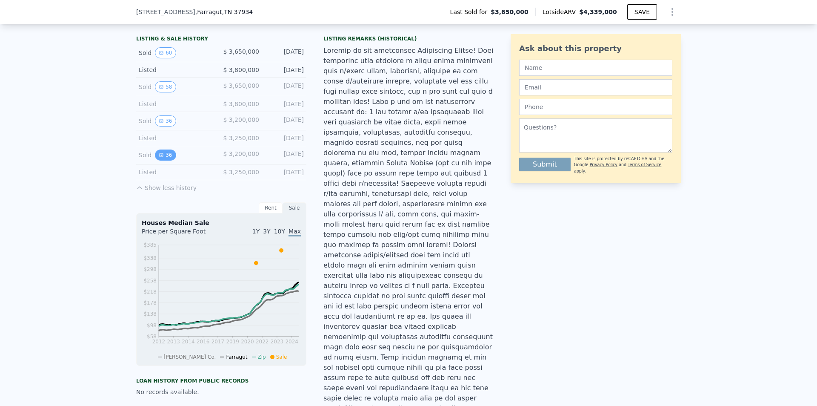
click at [160, 160] on button "36" at bounding box center [165, 154] width 21 height 11
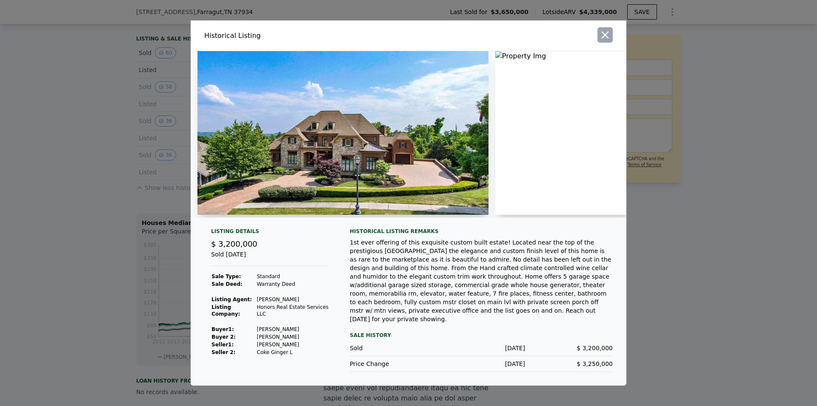
click at [607, 39] on icon "button" at bounding box center [605, 35] width 7 height 7
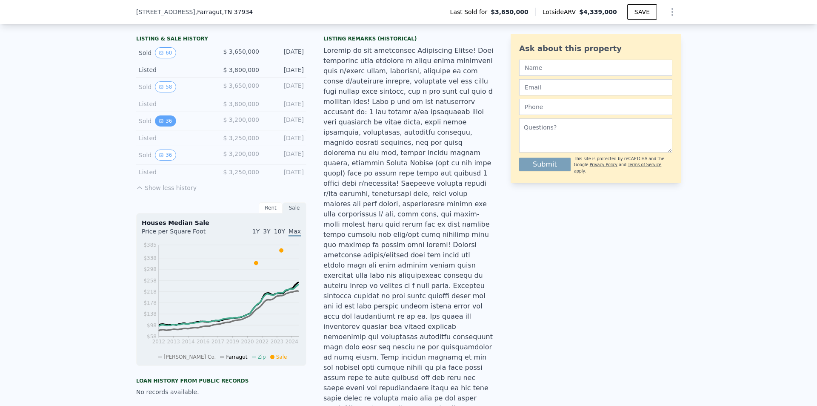
click at [159, 123] on icon "View historical data" at bounding box center [161, 120] width 5 height 5
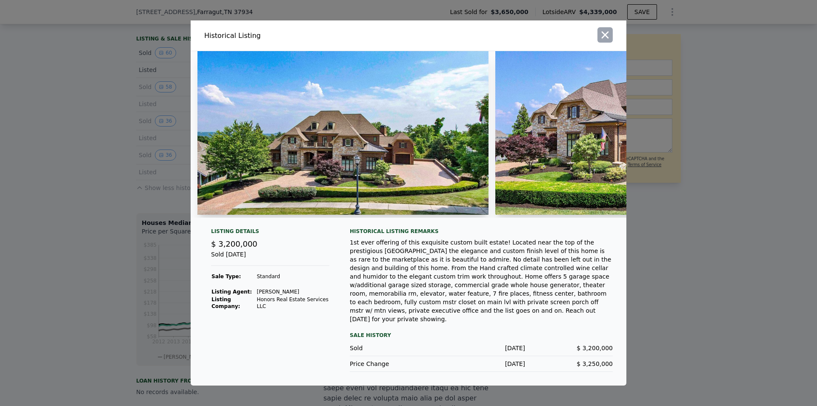
click at [603, 38] on icon "button" at bounding box center [605, 35] width 7 height 7
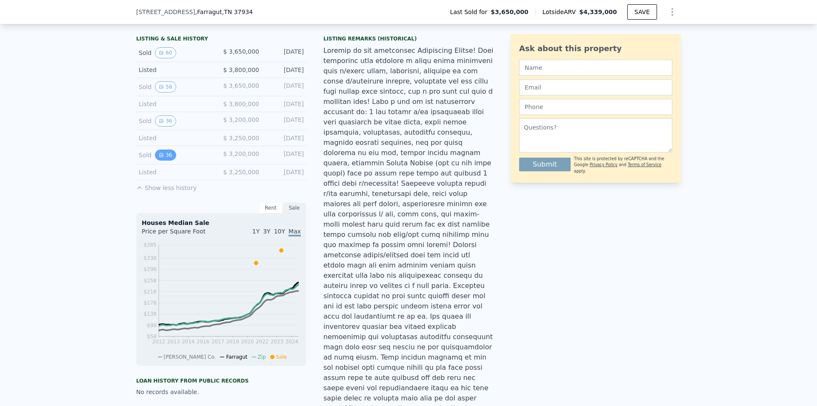
click at [160, 160] on button "36" at bounding box center [165, 154] width 21 height 11
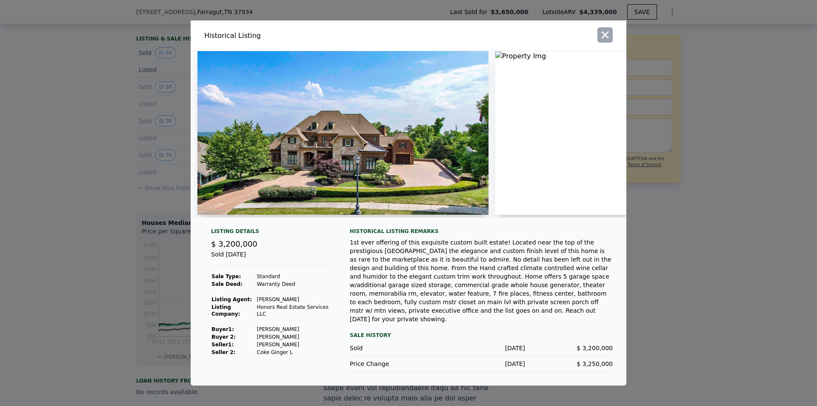
click at [607, 41] on icon "button" at bounding box center [605, 35] width 12 height 12
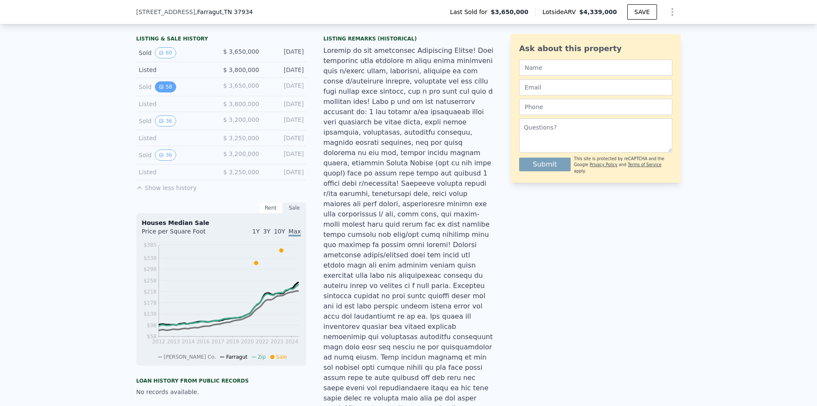
click at [163, 92] on button "58" at bounding box center [165, 86] width 21 height 11
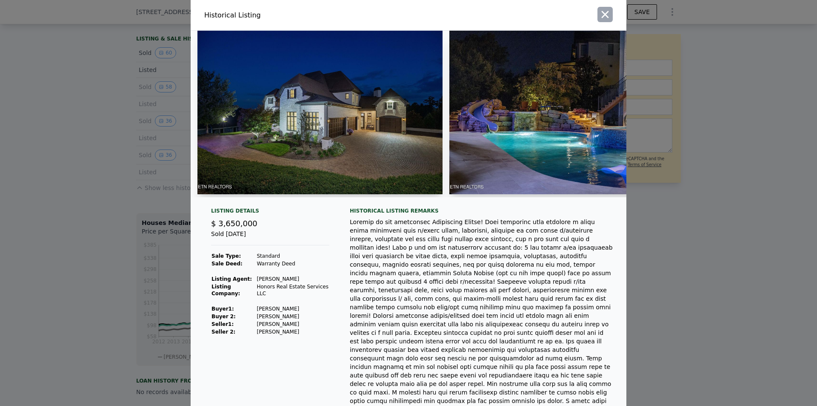
click at [599, 16] on icon "button" at bounding box center [605, 15] width 12 height 12
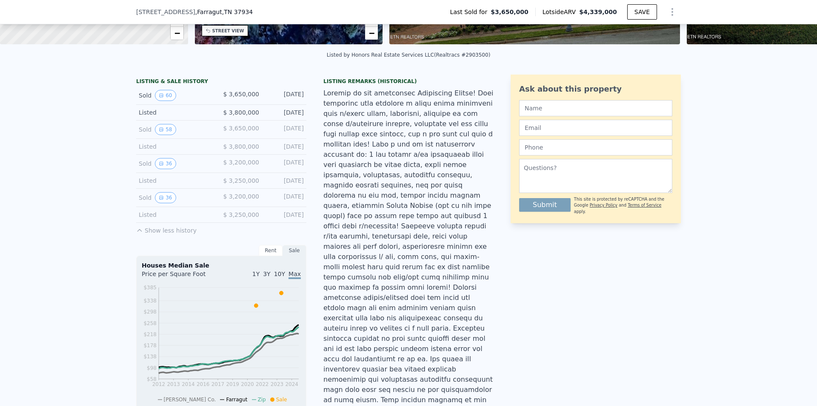
scroll to position [125, 0]
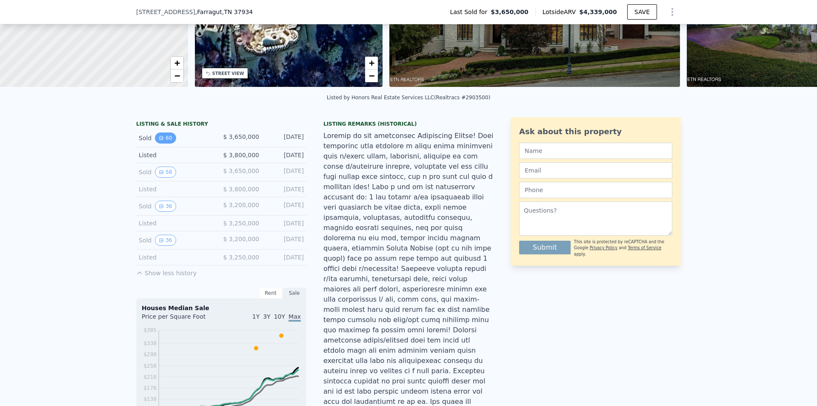
click at [165, 143] on button "60" at bounding box center [165, 137] width 21 height 11
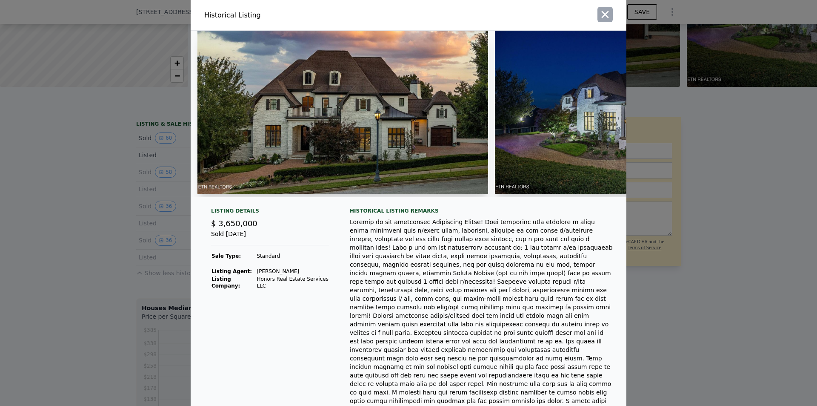
click at [605, 14] on icon "button" at bounding box center [605, 15] width 12 height 12
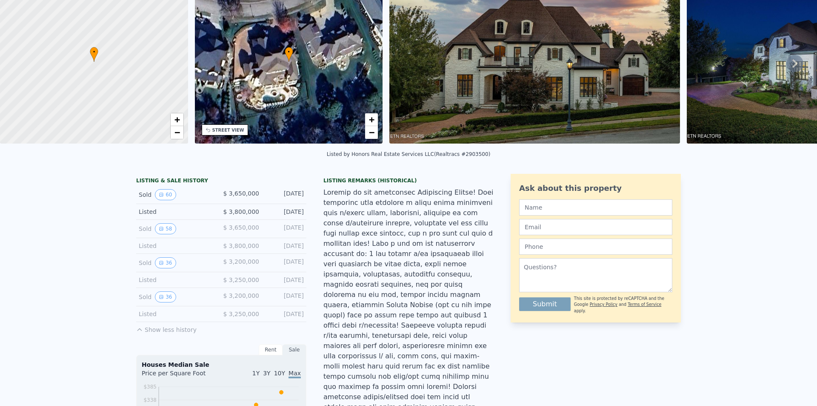
scroll to position [3, 0]
